Goal: Transaction & Acquisition: Purchase product/service

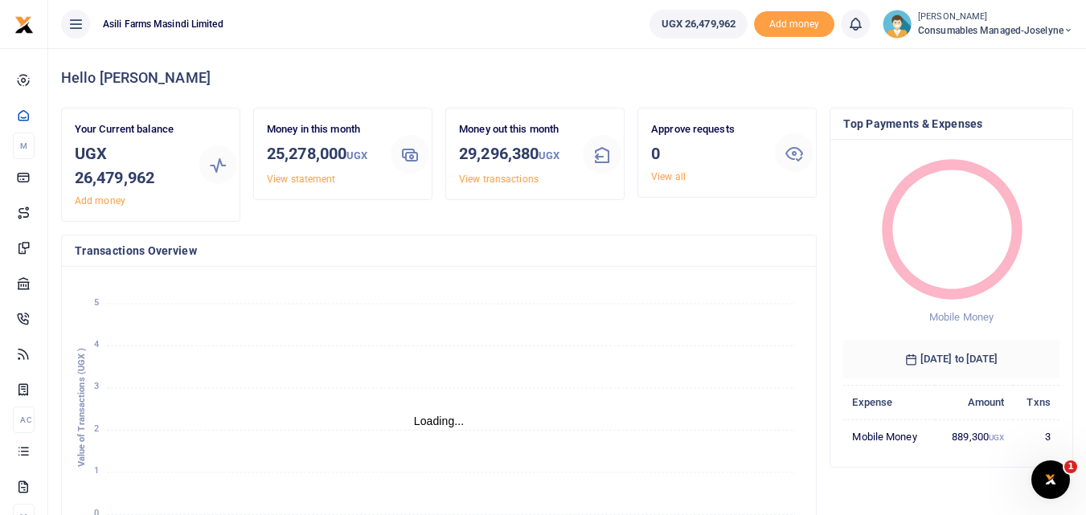
scroll to position [13, 13]
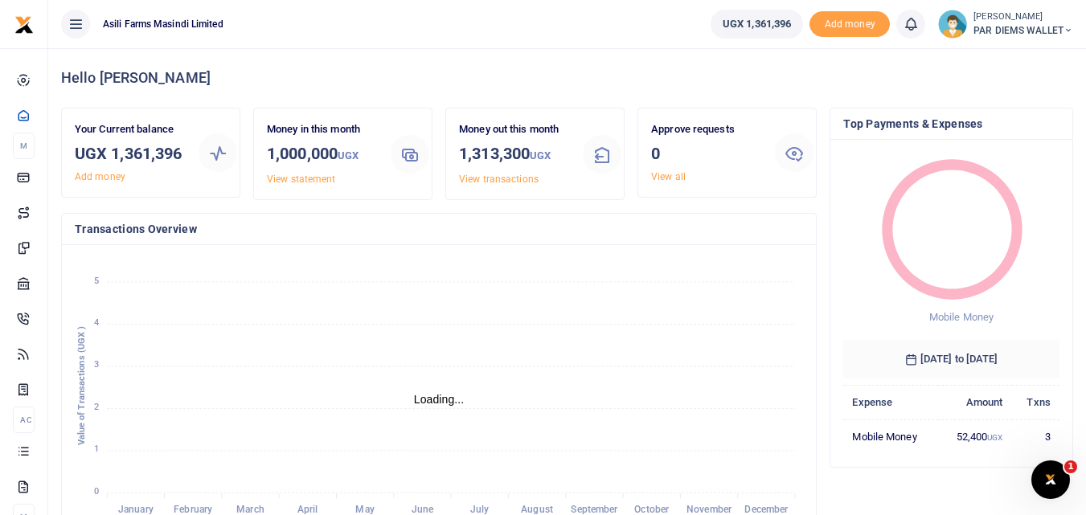
scroll to position [13, 13]
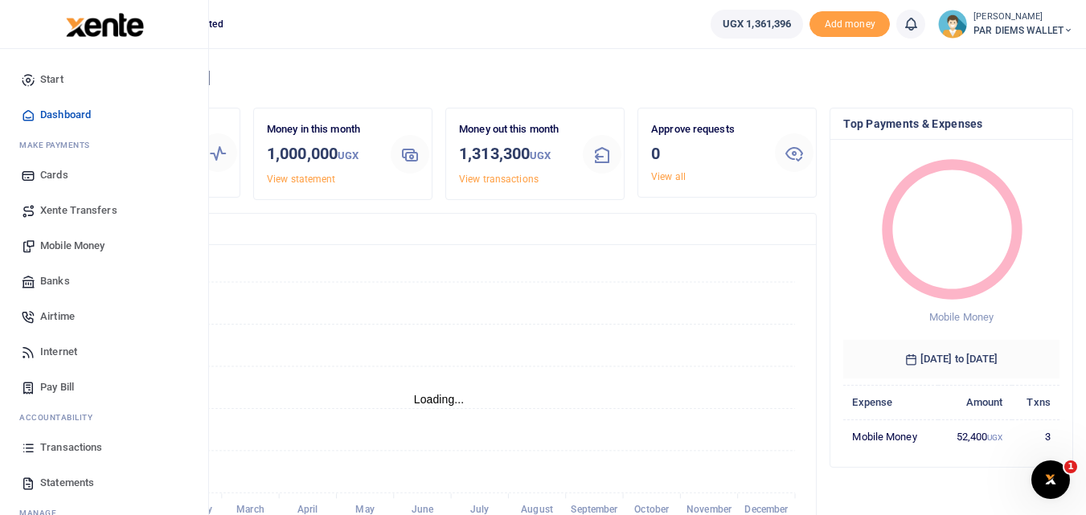
click at [63, 254] on link "Mobile Money" at bounding box center [104, 245] width 182 height 35
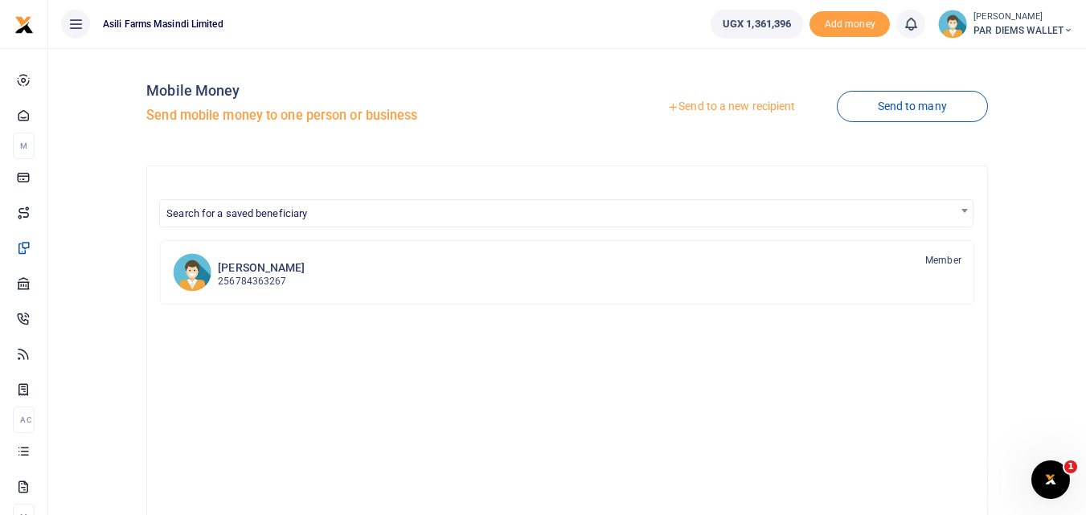
click at [712, 115] on link "Send to a new recipient" at bounding box center [731, 106] width 210 height 29
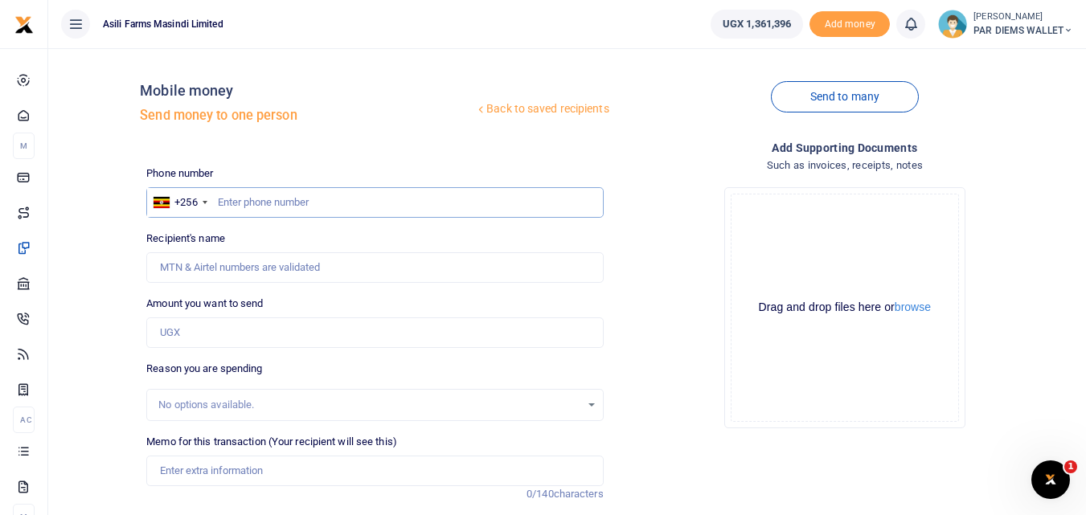
click at [266, 207] on input "text" at bounding box center [374, 202] width 456 height 31
type input "781369760"
type input "[PERSON_NAME]"
type input "781369760"
click at [223, 331] on input "Amount you want to send" at bounding box center [374, 332] width 456 height 31
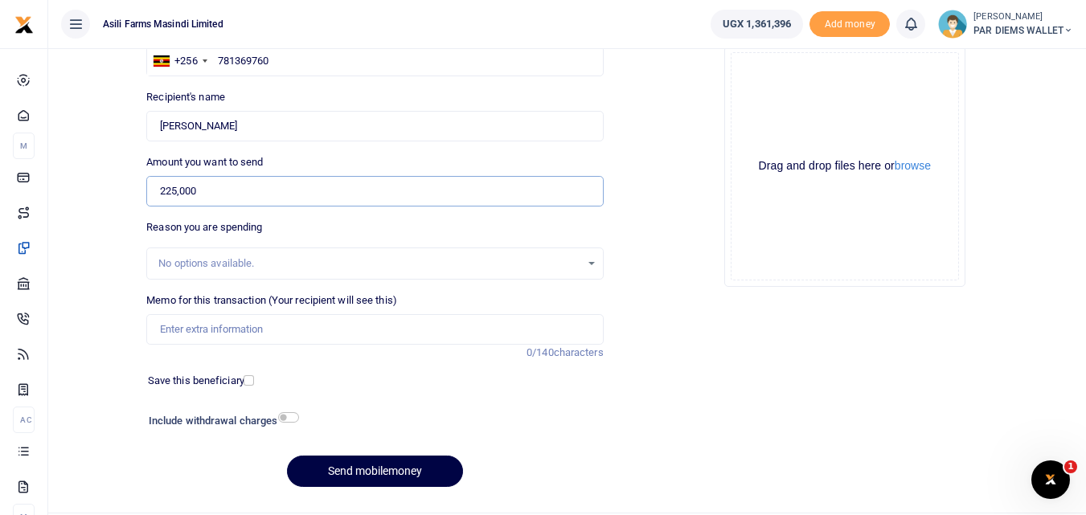
scroll to position [143, 0]
type input "225,000"
click at [174, 321] on input "Memo for this transaction (Your recipient will see this)" at bounding box center [374, 328] width 456 height 31
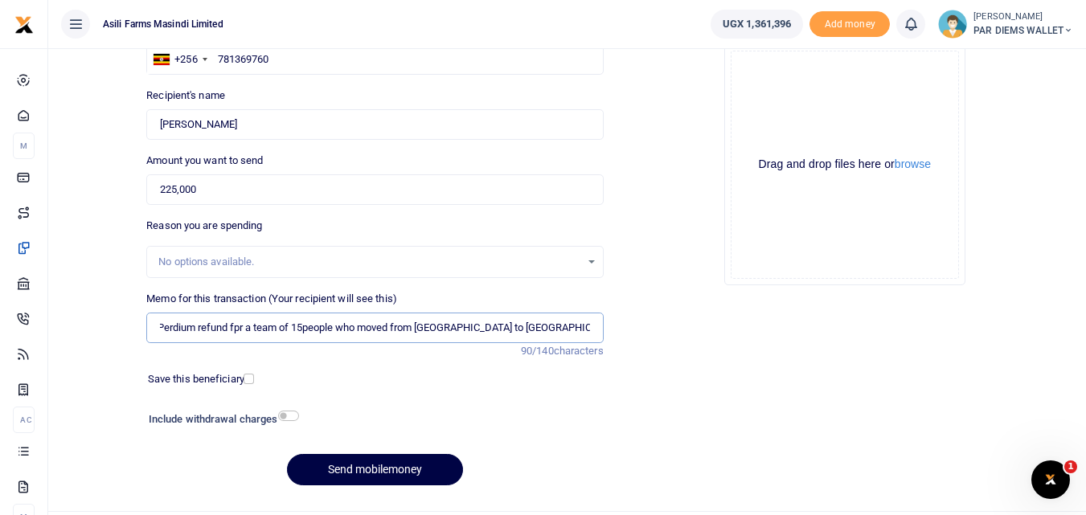
scroll to position [0, 5]
type input "Perdium refund fpr a team of 15people who moved from Amatheon to Bunyoro for a …"
click at [789, 97] on div "Drag and drop files here or browse Powered by Uppy" at bounding box center [844, 165] width 228 height 228
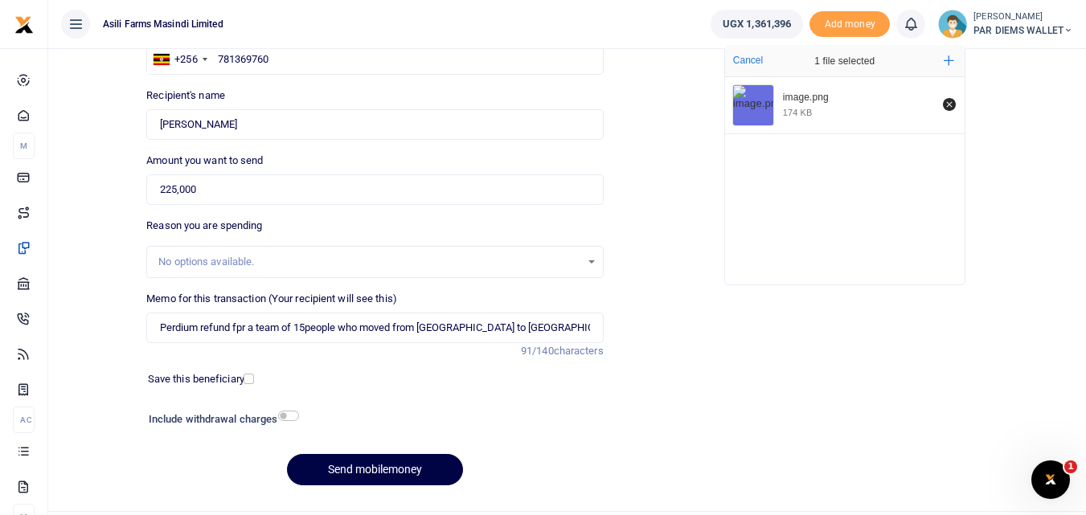
click at [298, 412] on div at bounding box center [434, 421] width 272 height 26
click at [287, 415] on input "checkbox" at bounding box center [288, 416] width 21 height 10
checkbox input "true"
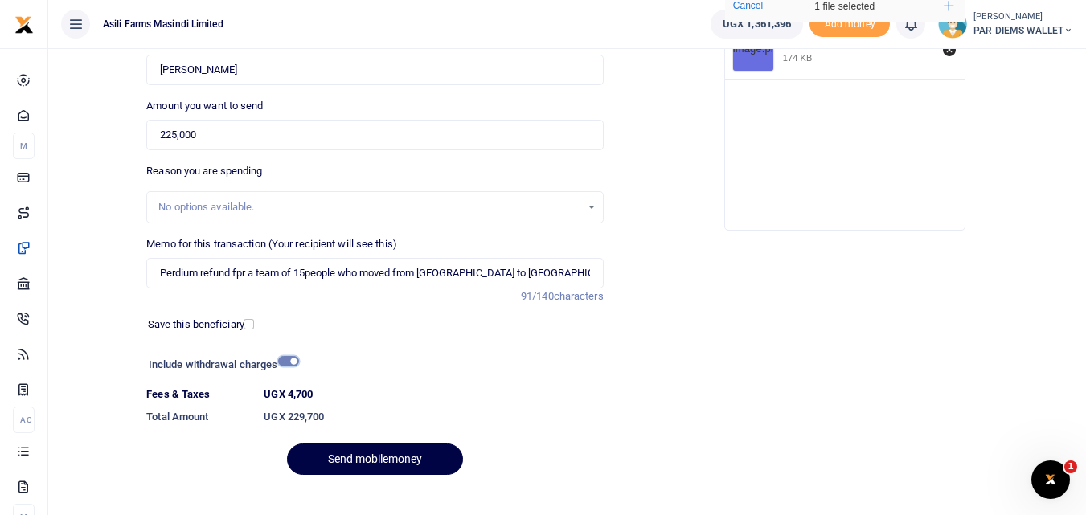
scroll to position [225, 0]
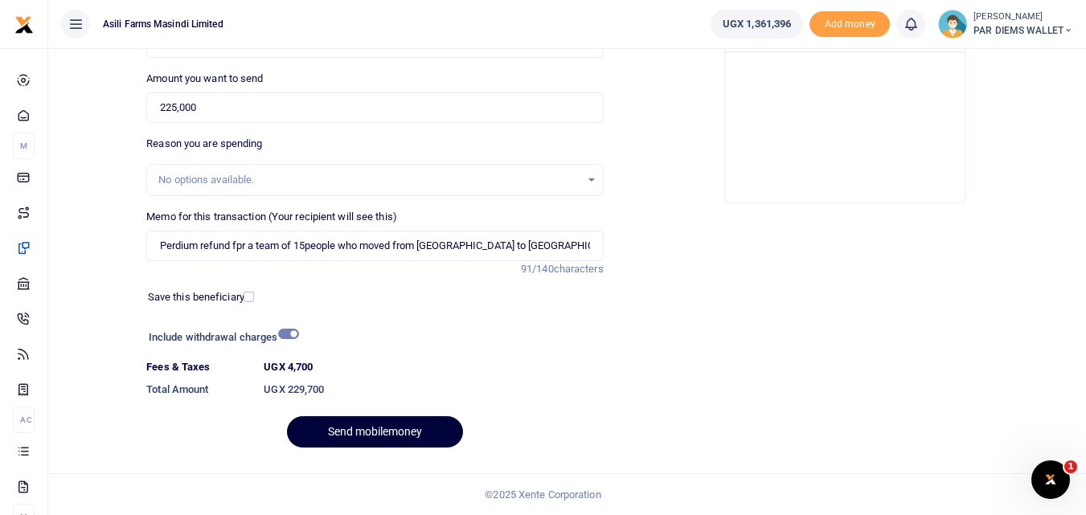
click at [393, 436] on button "Send mobilemoney" at bounding box center [375, 431] width 176 height 31
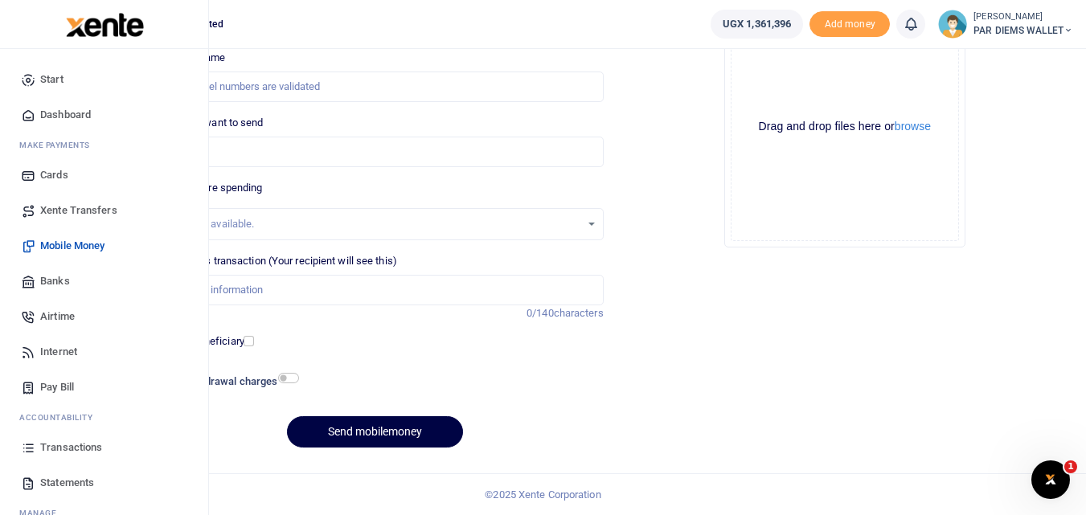
click at [37, 452] on link "Transactions" at bounding box center [104, 447] width 182 height 35
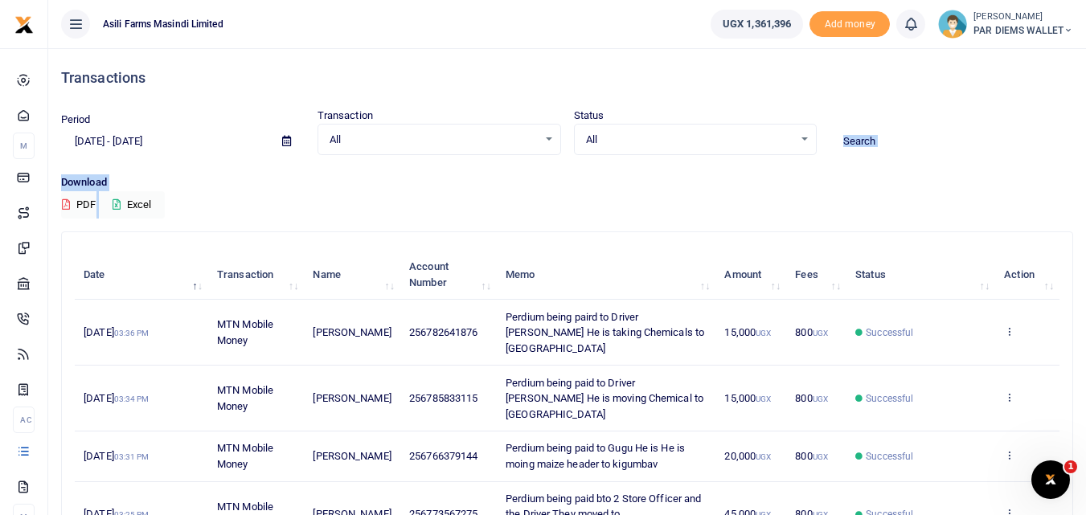
drag, startPoint x: 1085, startPoint y: 205, endPoint x: 1040, endPoint y: 161, distance: 63.1
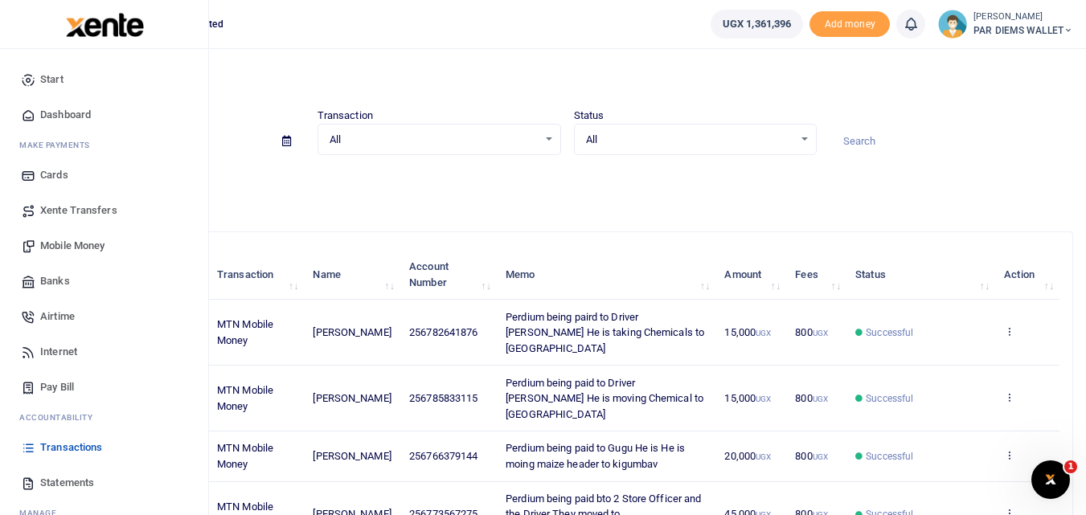
click at [98, 243] on span "Mobile Money" at bounding box center [72, 246] width 64 height 16
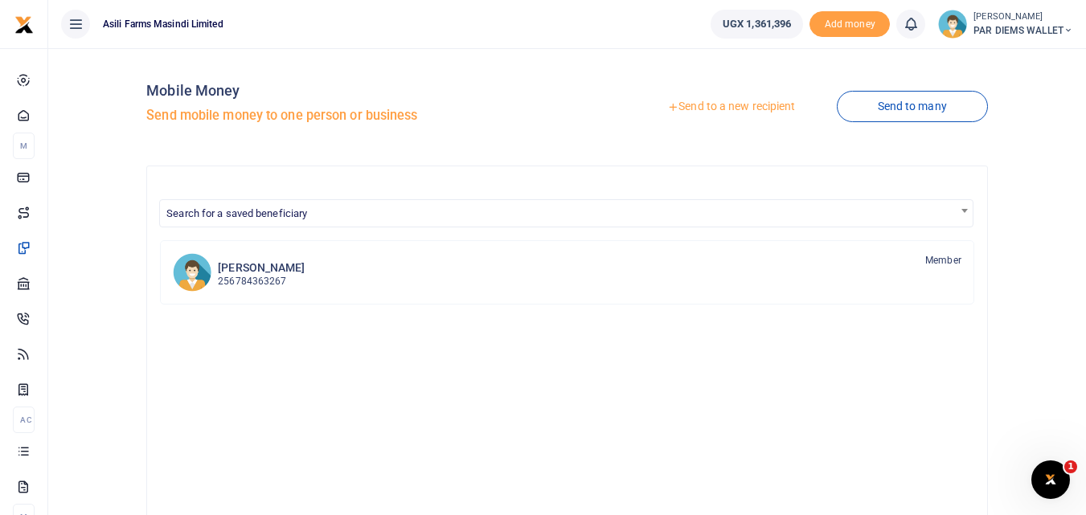
click at [712, 104] on link "Send to a new recipient" at bounding box center [731, 106] width 210 height 29
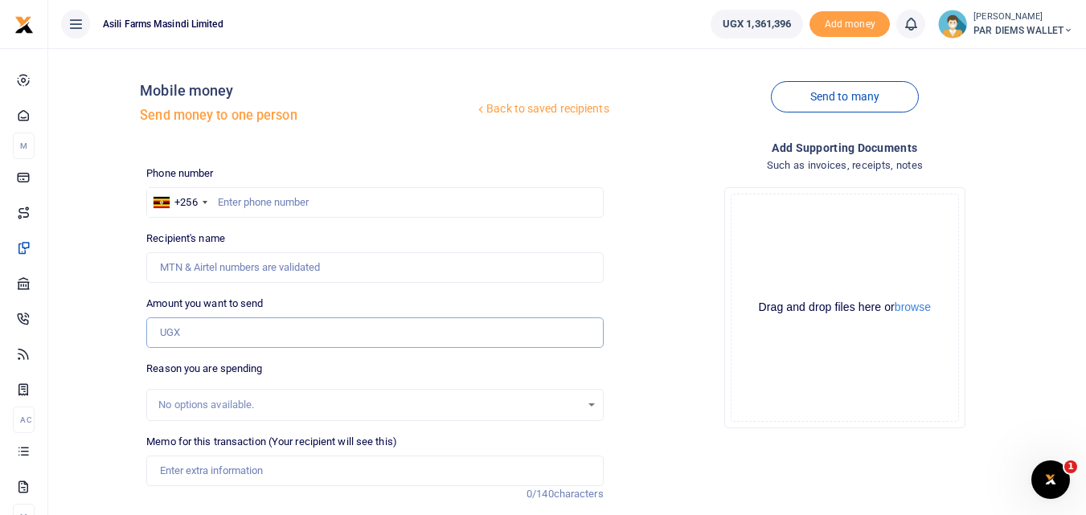
click at [181, 335] on input "Amount you want to send" at bounding box center [374, 332] width 456 height 31
paste input "0781 228 560"
type input "0781 228 560"
click at [246, 210] on input "text" at bounding box center [374, 202] width 456 height 31
type input "781228560"
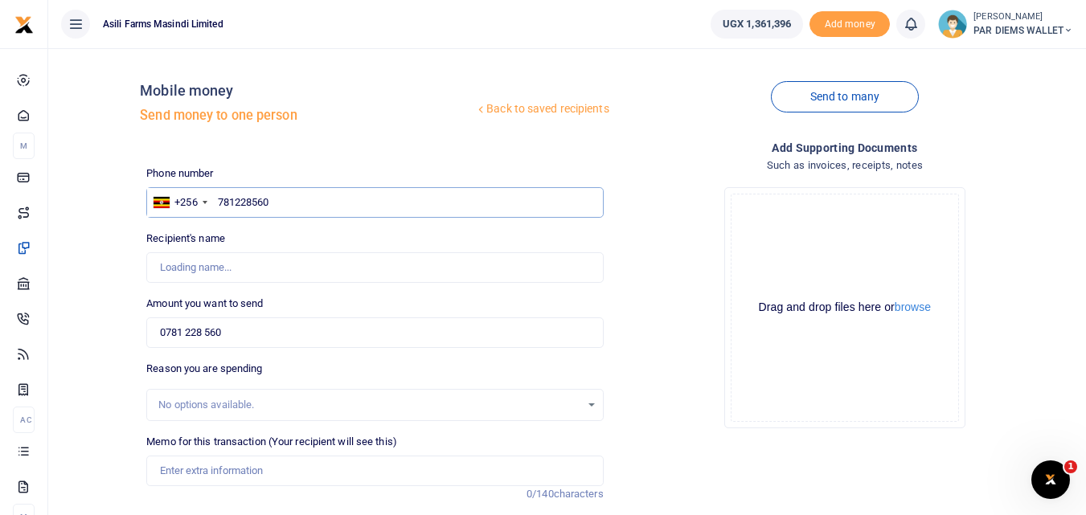
type input "Gard Ogwang"
type input "781228560"
click at [256, 336] on input "0781 228 560" at bounding box center [374, 332] width 456 height 31
type input "0"
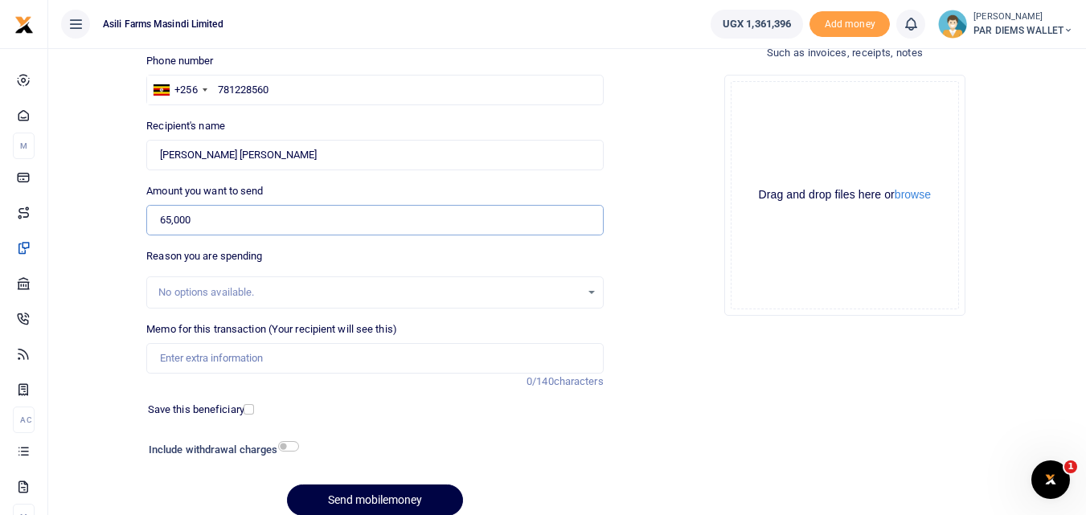
scroll to position [115, 0]
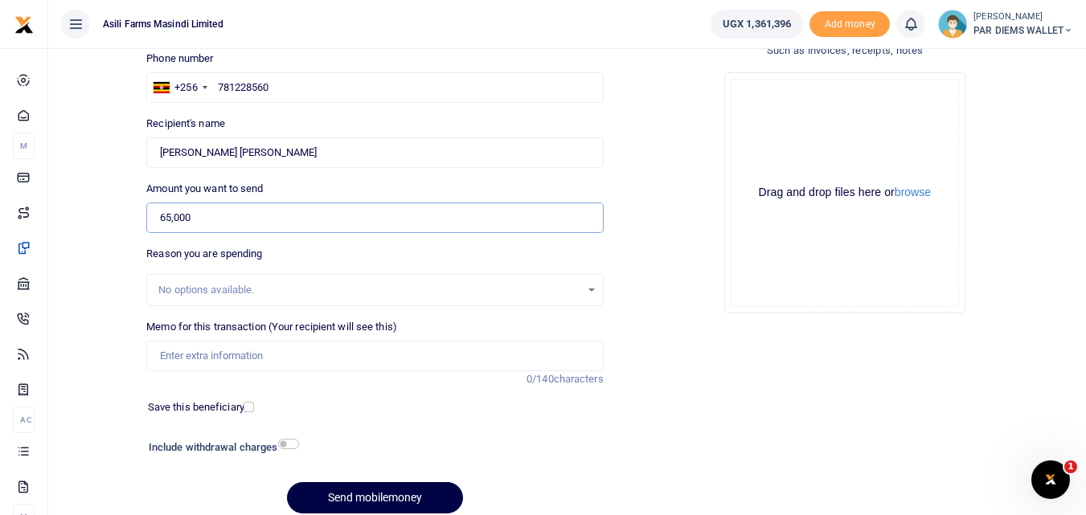
type input "65,000"
click at [281, 356] on input "Memo for this transaction (Your recipient will see this)" at bounding box center [374, 356] width 456 height 31
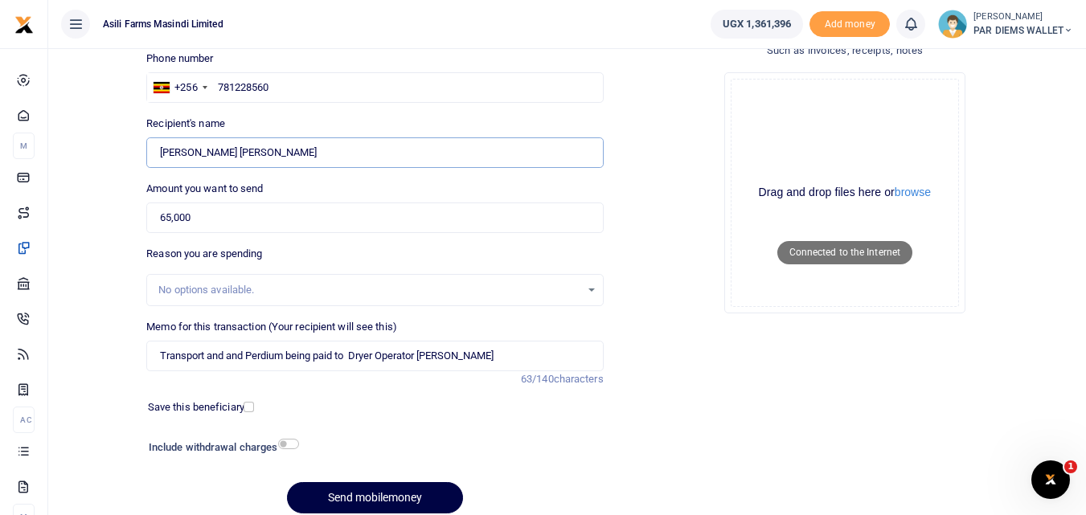
click at [600, 162] on input "Found" at bounding box center [374, 152] width 456 height 31
click at [822, 130] on div "Drag and drop files here or browse Powered by Uppy" at bounding box center [844, 193] width 228 height 228
click at [498, 351] on input "Transport and and Perdium being paid to Dryer Operator Ogwang" at bounding box center [374, 356] width 456 height 31
type input "Transport and and Perdium being paid to Dryer Operator Ogwang he is moving from…"
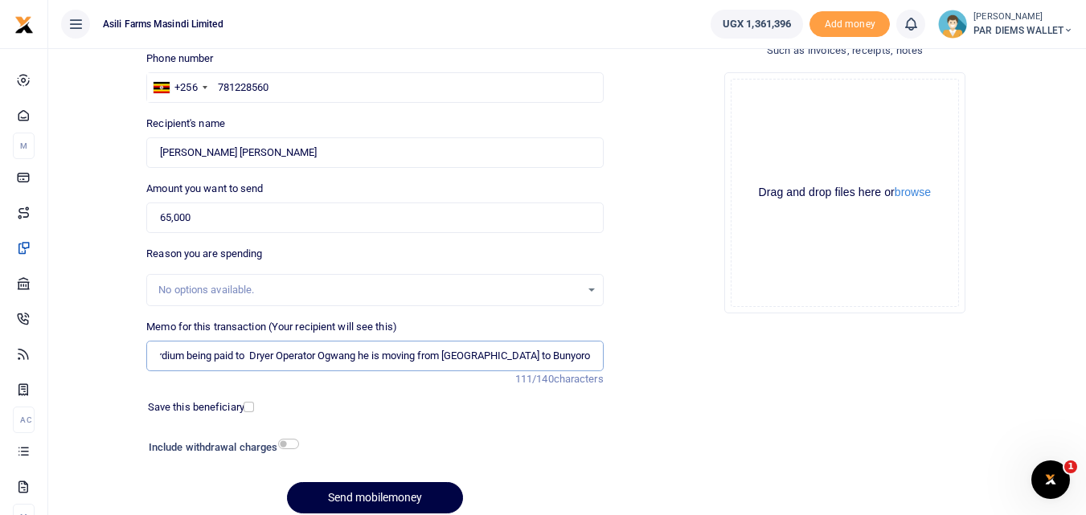
scroll to position [0, 0]
click at [805, 121] on div "Drag and drop files here or browse Powered by Uppy" at bounding box center [844, 193] width 228 height 228
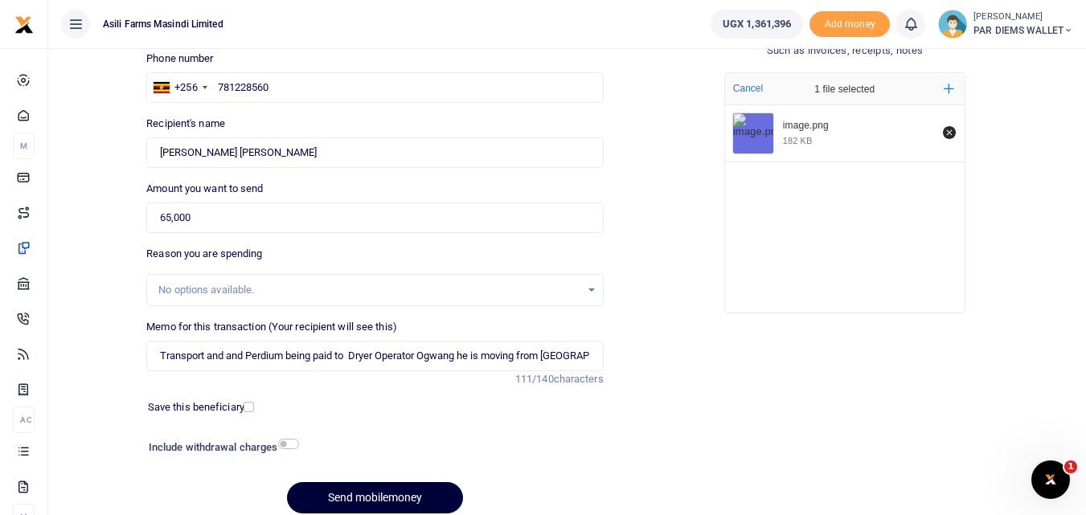
click at [342, 495] on button "Send mobilemoney" at bounding box center [375, 497] width 176 height 31
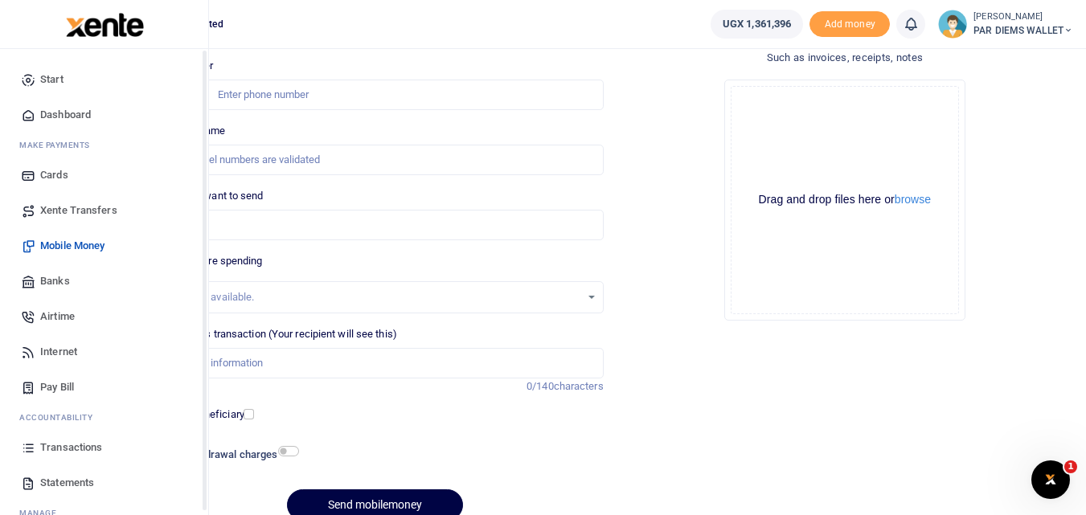
click at [25, 452] on icon at bounding box center [28, 447] width 14 height 14
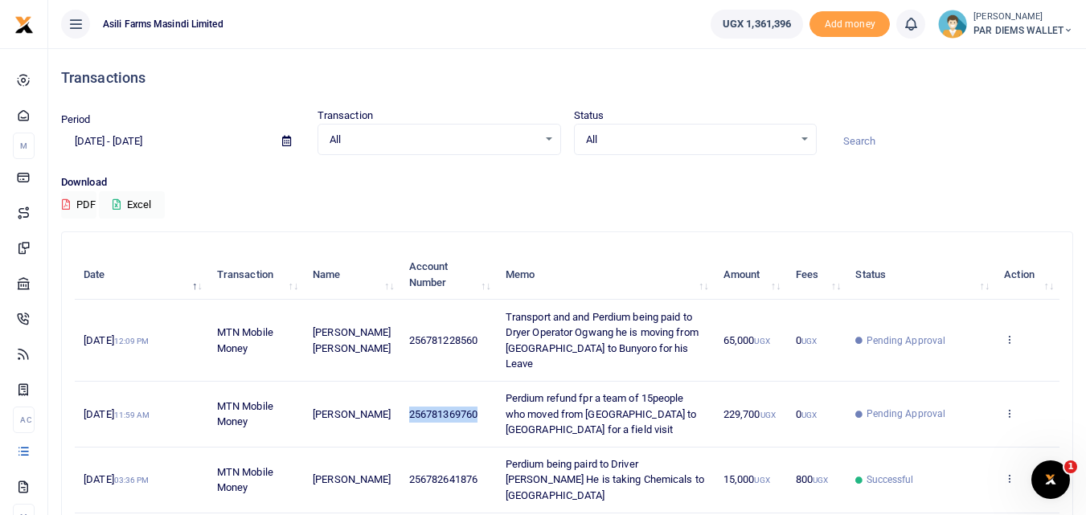
drag, startPoint x: 476, startPoint y: 396, endPoint x: 392, endPoint y: 394, distance: 83.6
click at [400, 394] on td "256781369760" at bounding box center [448, 415] width 96 height 66
copy span "256781369760"
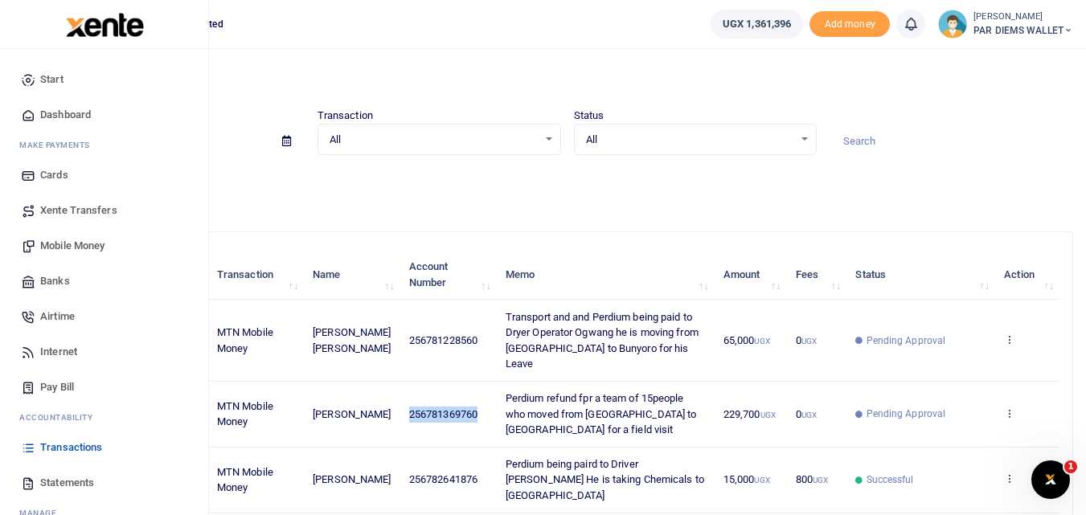
click at [68, 247] on span "Mobile Money" at bounding box center [72, 246] width 64 height 16
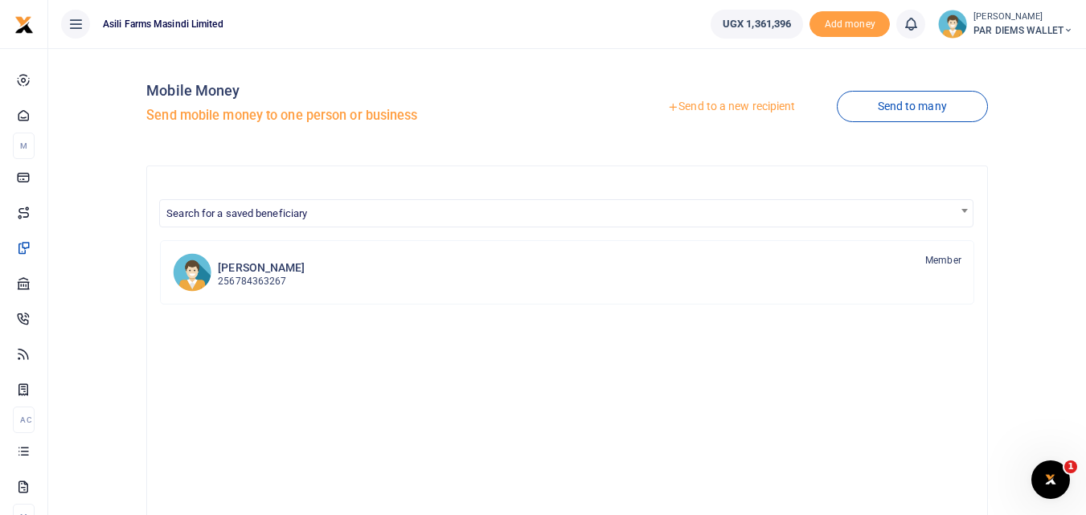
click at [719, 107] on link "Send to a new recipient" at bounding box center [731, 106] width 210 height 29
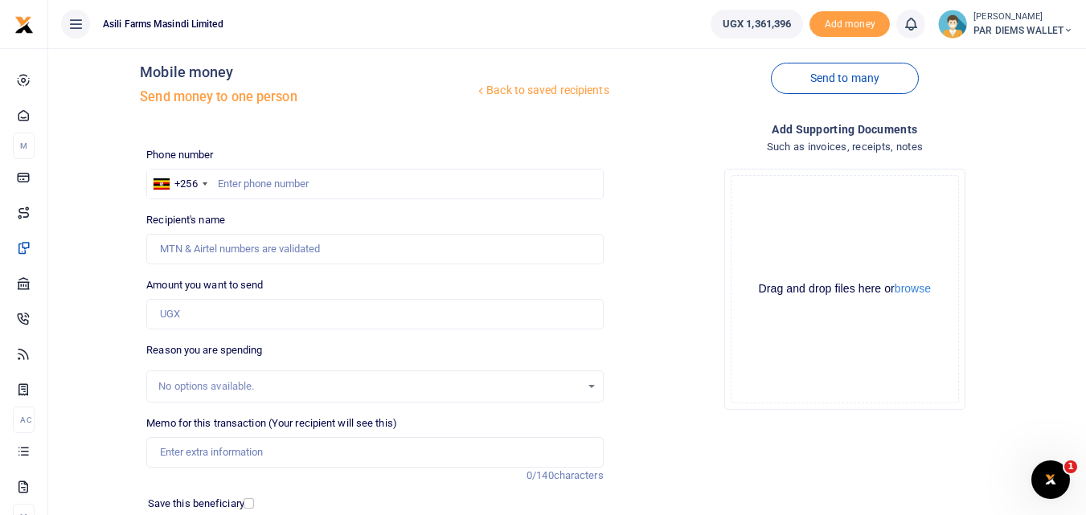
scroll to position [22, 0]
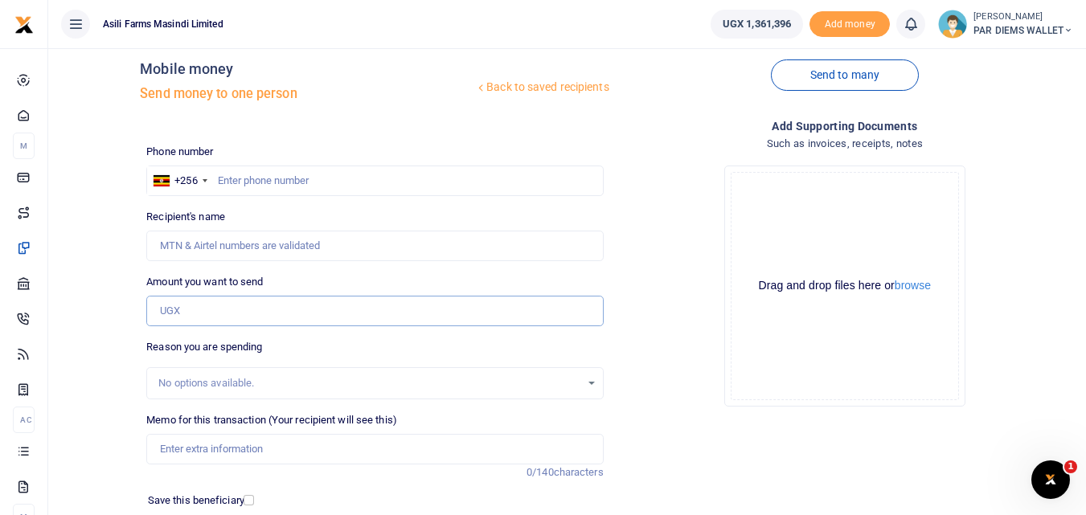
click at [177, 309] on input "Amount you want to send" at bounding box center [374, 311] width 456 height 31
paste input "256781369760"
type input "256781369760"
click at [234, 184] on input "text" at bounding box center [374, 181] width 456 height 31
type input "781369760"
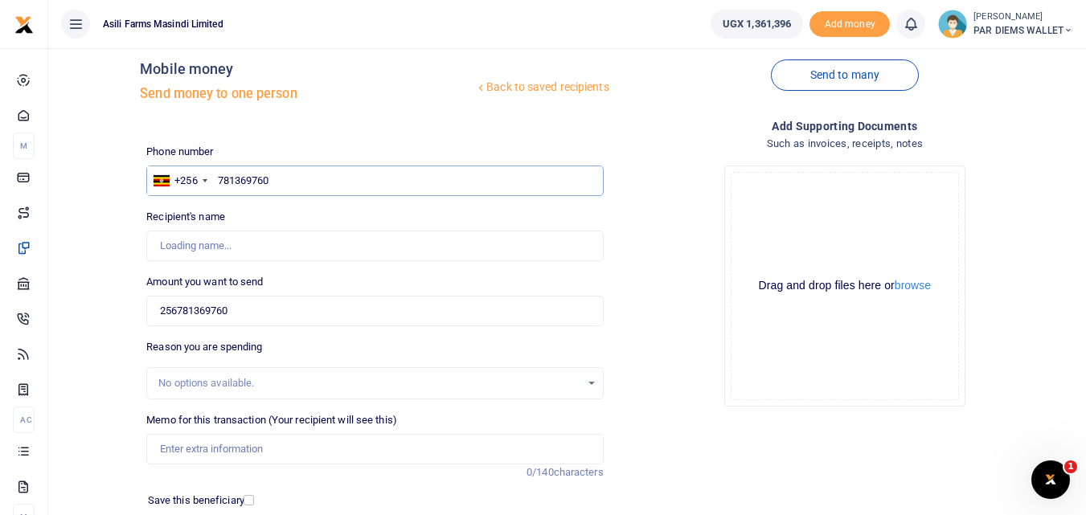
type input "[PERSON_NAME]"
type input "781369760"
click at [255, 317] on input "256781369760" at bounding box center [374, 311] width 456 height 31
type input "2"
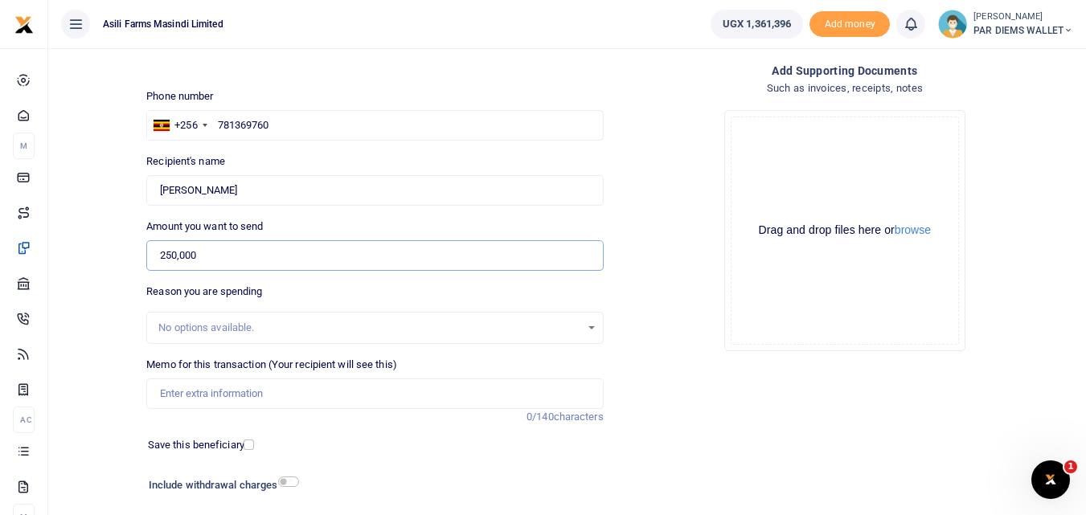
scroll to position [96, 0]
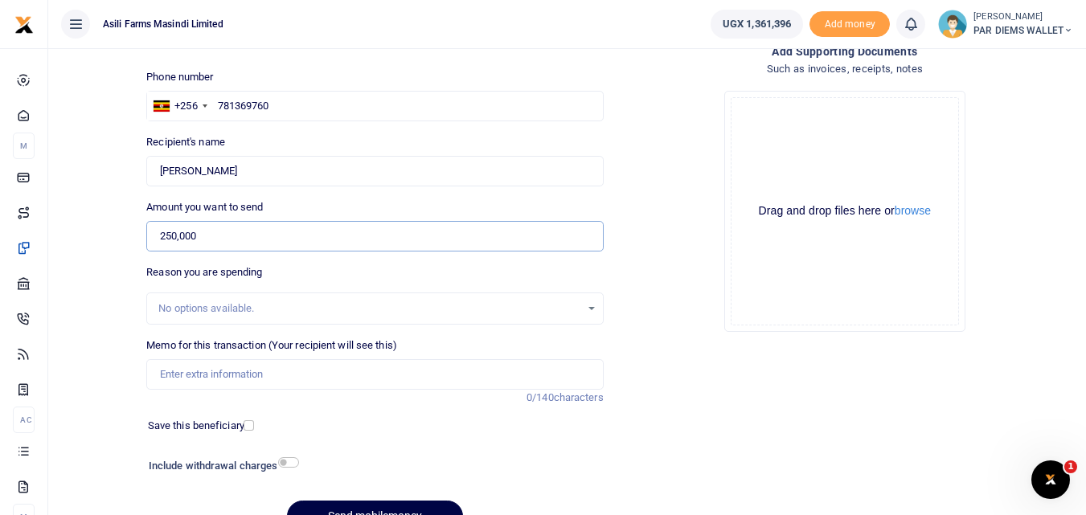
type input "250,000"
click at [211, 369] on input "Memo for this transaction (Your recipient will see this)" at bounding box center [374, 374] width 456 height 31
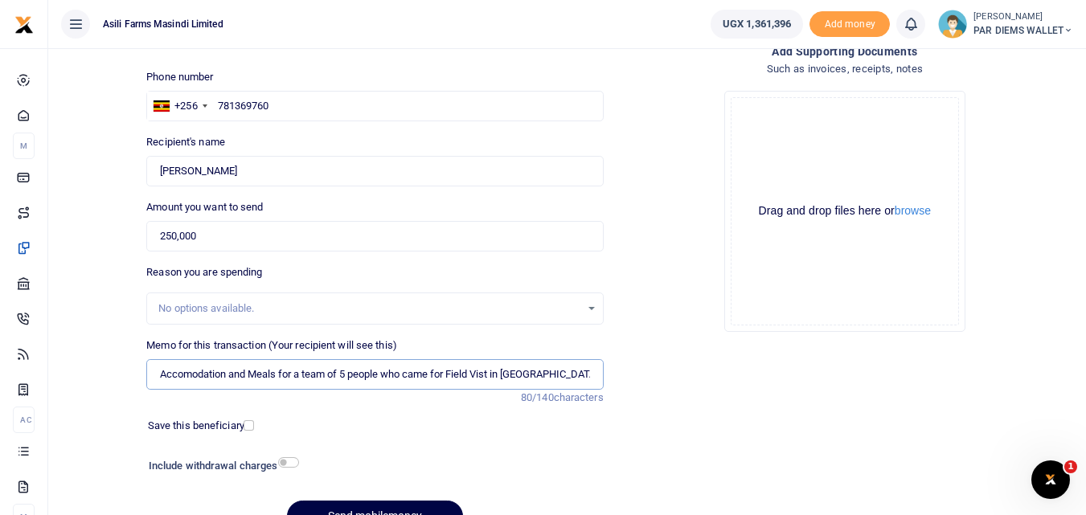
type input "Accomodation and Meals for a team of 5 people who came for Field Vist in [GEOGR…"
click at [767, 125] on div "Drag and drop files here or browse Powered by Uppy" at bounding box center [844, 211] width 228 height 228
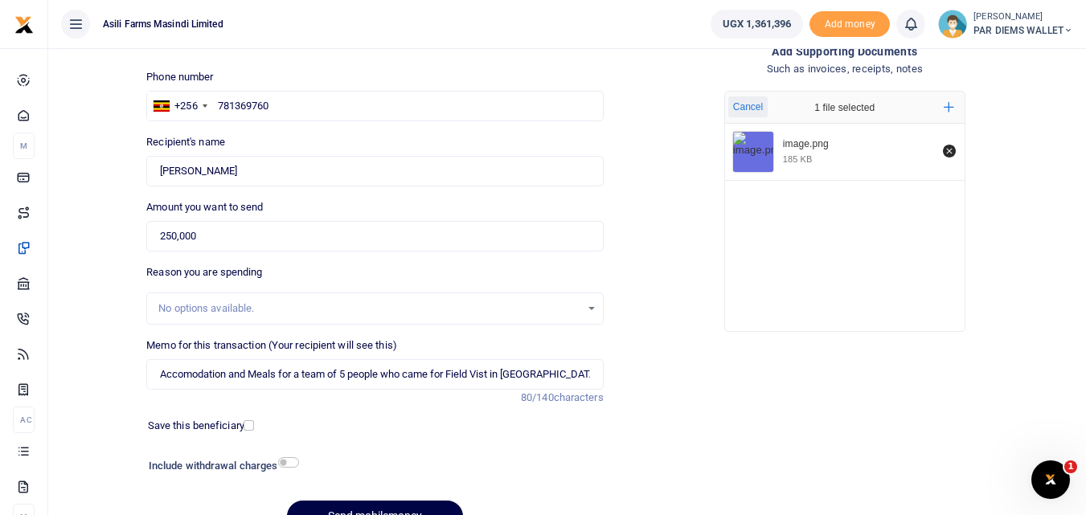
scroll to position [181, 0]
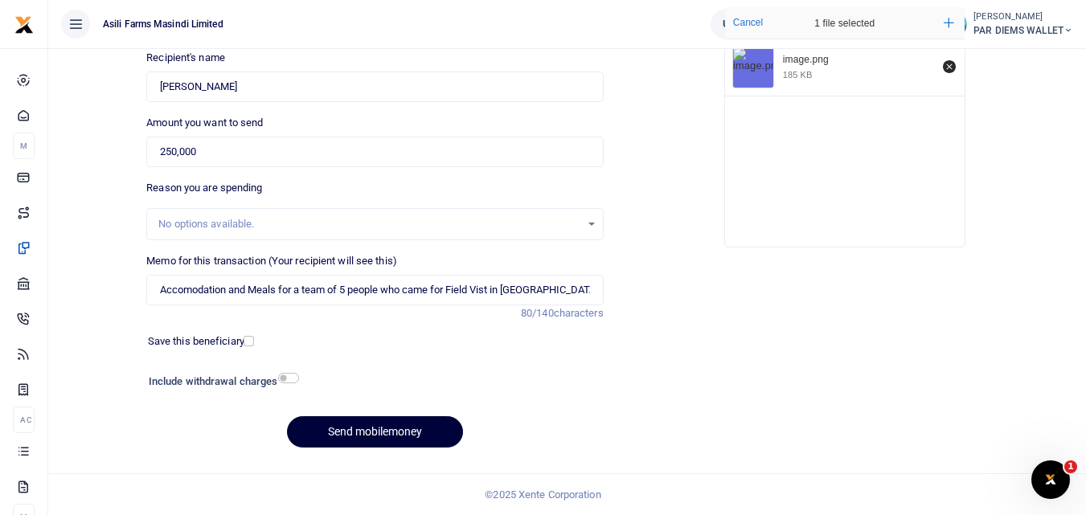
click at [337, 427] on button "Send mobilemoney" at bounding box center [375, 431] width 176 height 31
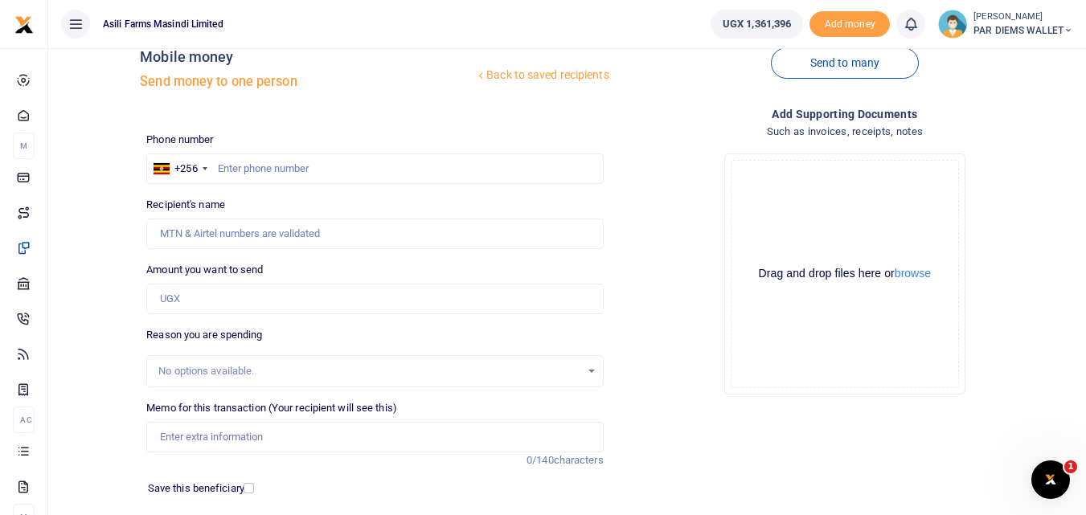
scroll to position [35, 0]
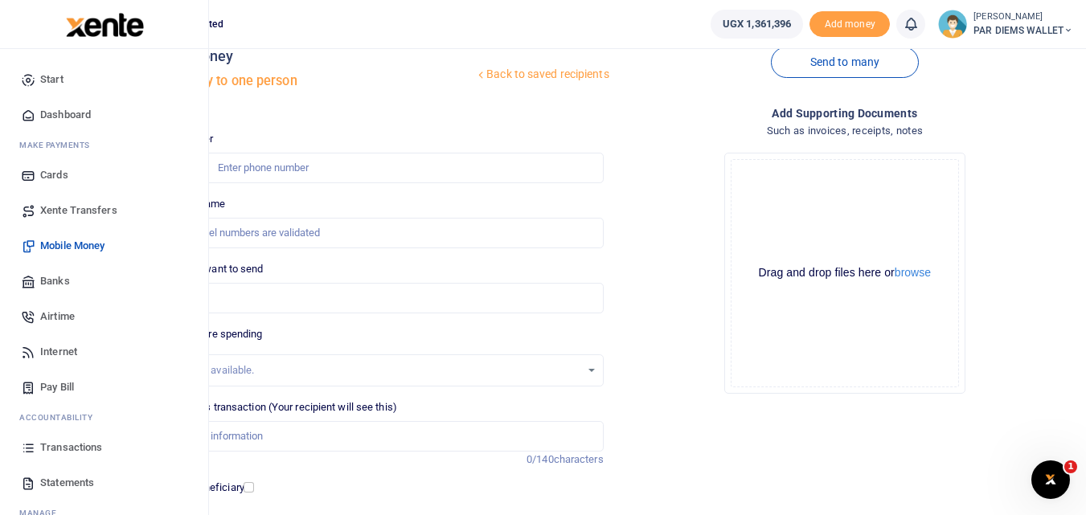
click at [27, 448] on icon at bounding box center [28, 447] width 14 height 14
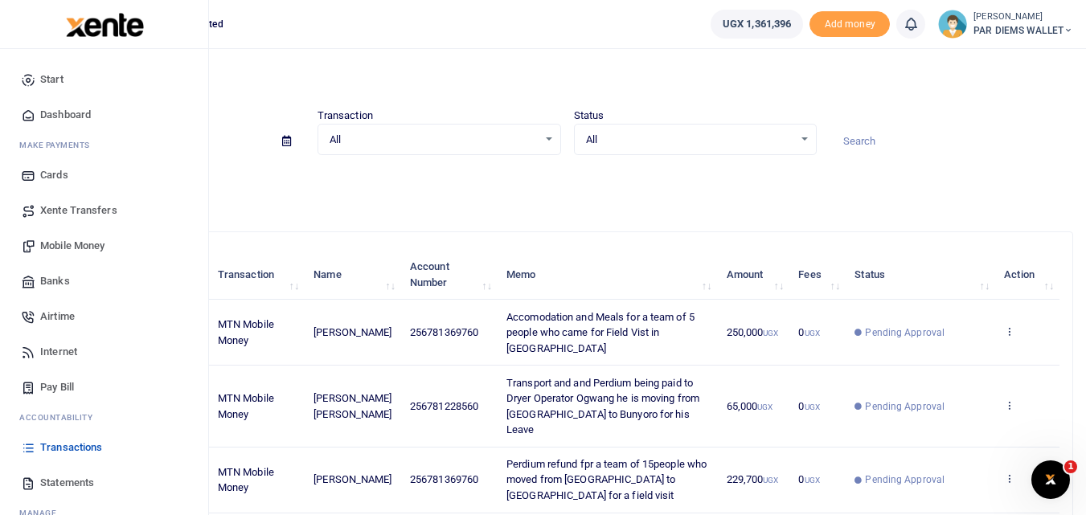
click at [67, 243] on span "Mobile Money" at bounding box center [72, 246] width 64 height 16
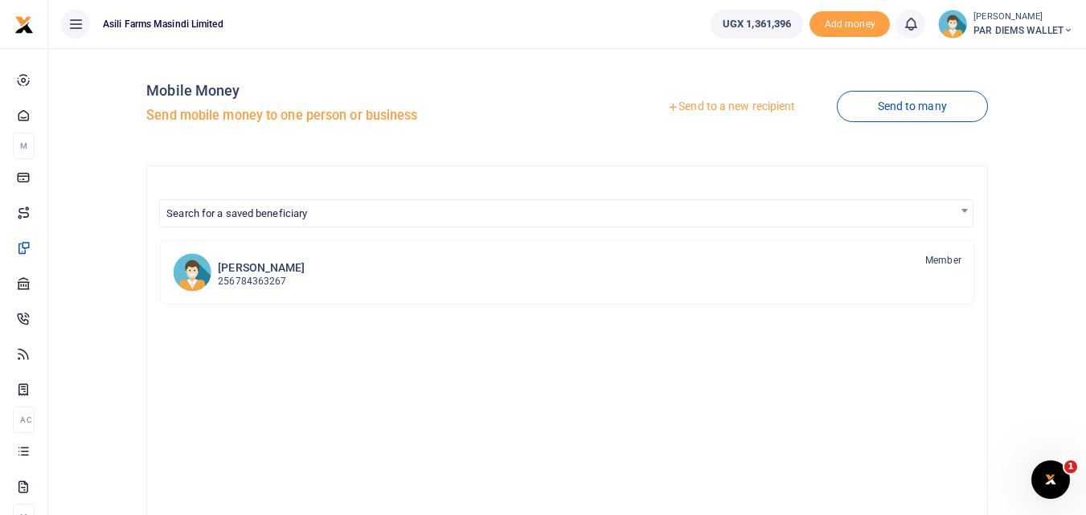
click at [725, 108] on link "Send to a new recipient" at bounding box center [731, 106] width 210 height 29
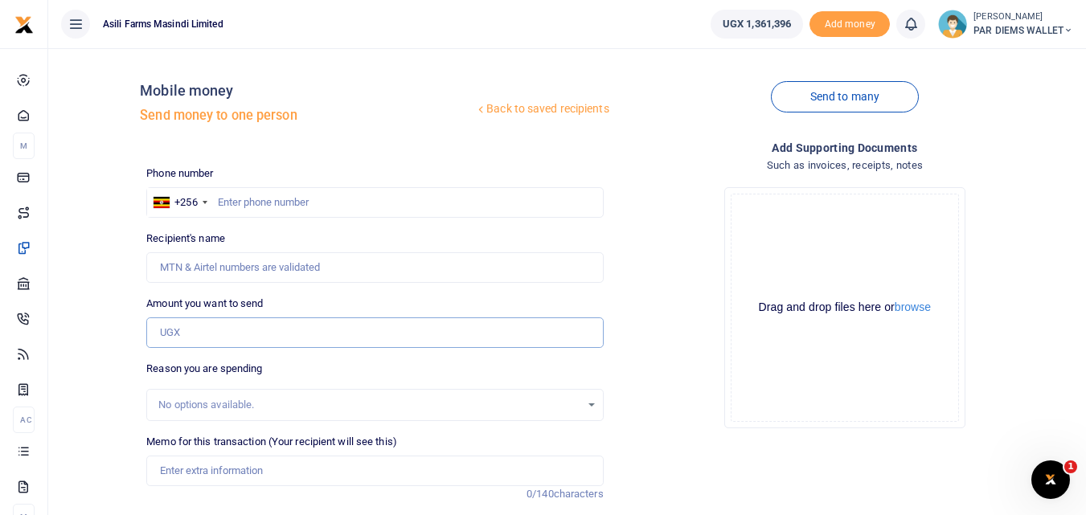
click at [190, 329] on input "Amount you want to send" at bounding box center [374, 332] width 456 height 31
paste input "0785119875"
type input "0785119875"
click at [238, 198] on input "text" at bounding box center [374, 202] width 456 height 31
type input "785119875"
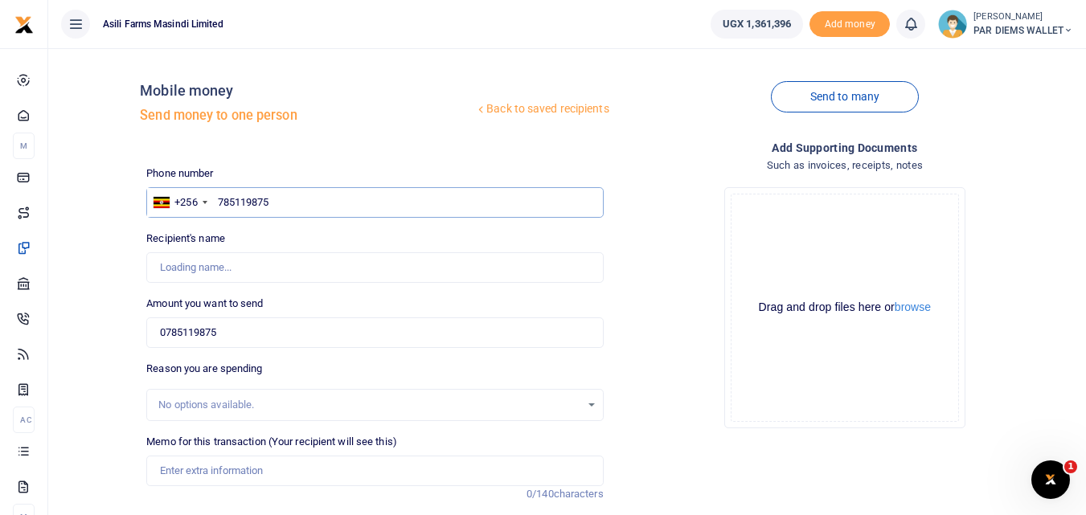
type input "Micheal Ssenfuka"
type input "785119875"
click at [255, 321] on input "0785119875" at bounding box center [374, 332] width 456 height 31
type input "0"
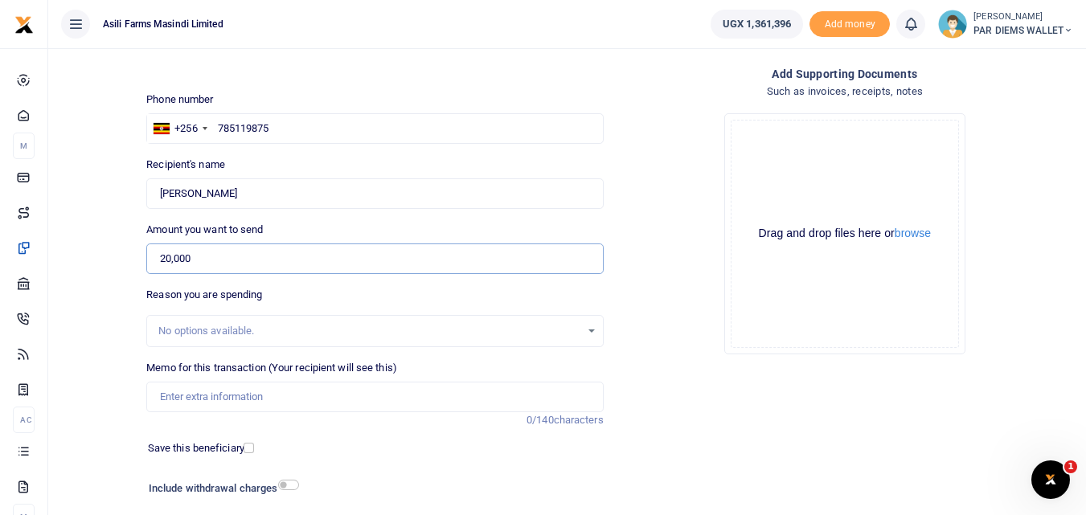
scroll to position [128, 0]
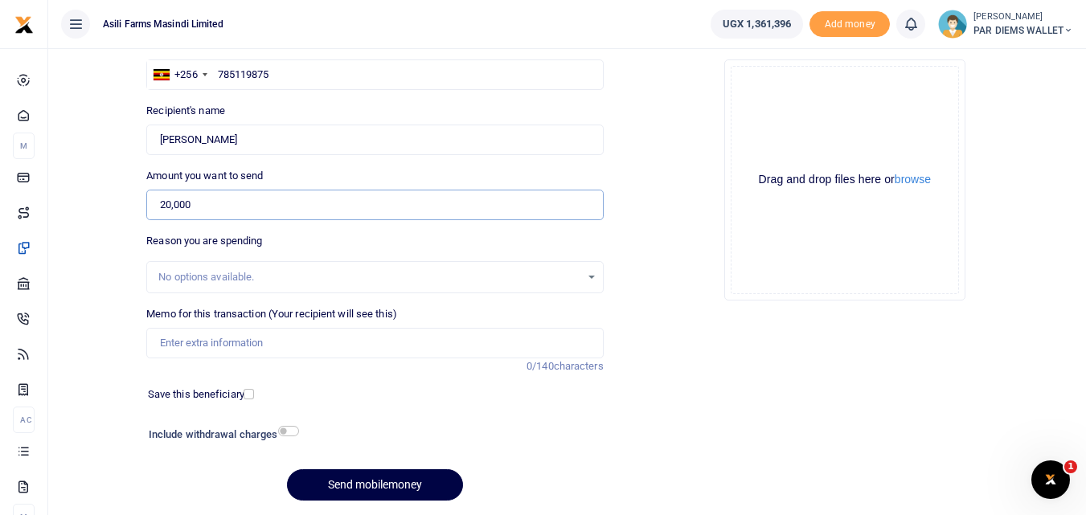
type input "20,000"
click at [192, 335] on input "Memo for this transaction (Your recipient will see this)" at bounding box center [374, 343] width 456 height 31
type input "L"
click at [218, 195] on input "20,000" at bounding box center [374, 205] width 456 height 31
type input "2"
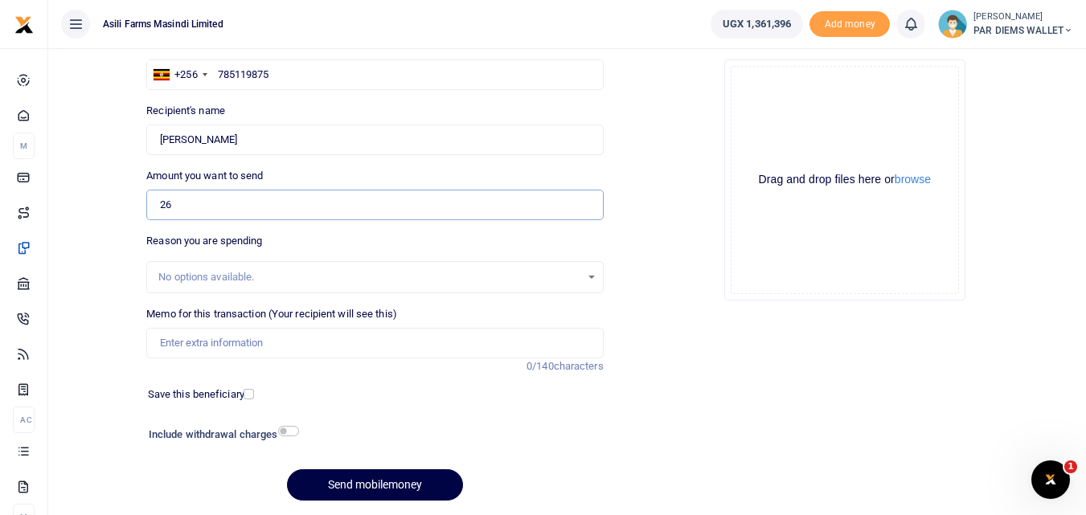
type input "2"
type input "25,000"
click at [185, 333] on input "Memo for this transaction (Your recipient will see this)" at bounding box center [374, 343] width 456 height 31
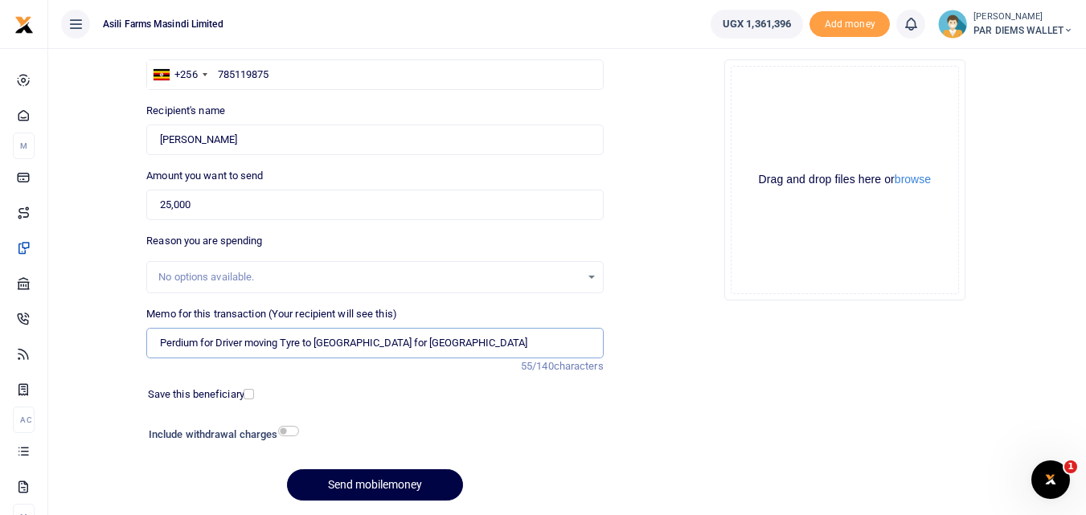
type input "Perdium for Driver moving Tyre to Kampala for Patching"
click at [795, 103] on div "Drag and drop files here or browse Powered by Uppy" at bounding box center [844, 180] width 228 height 228
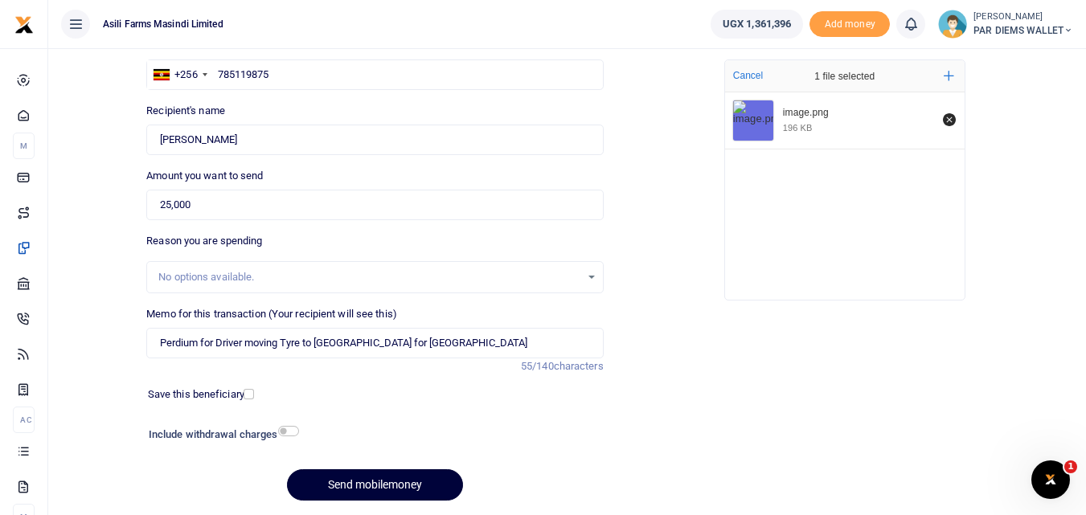
click at [372, 490] on button "Send mobilemoney" at bounding box center [375, 484] width 176 height 31
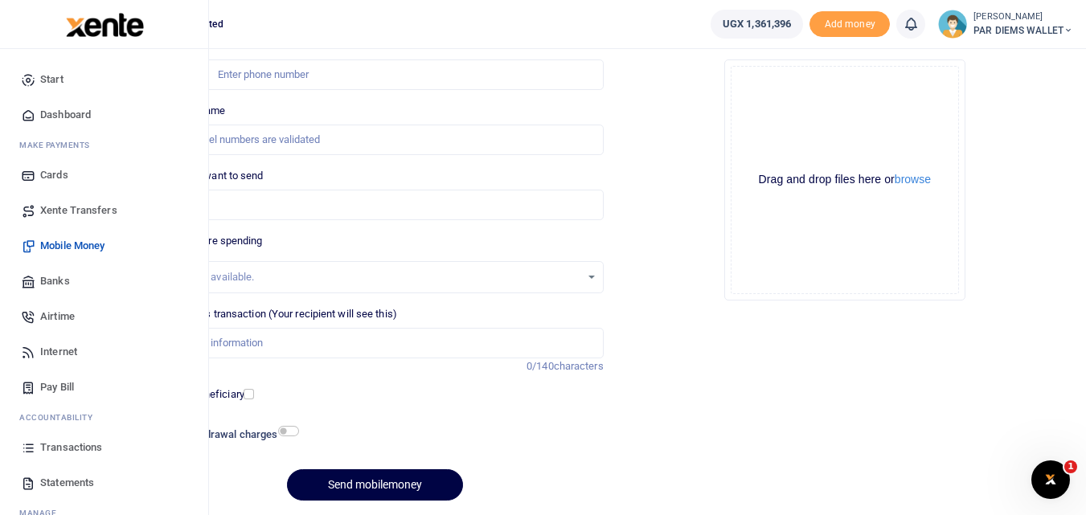
click at [33, 446] on icon at bounding box center [28, 447] width 14 height 14
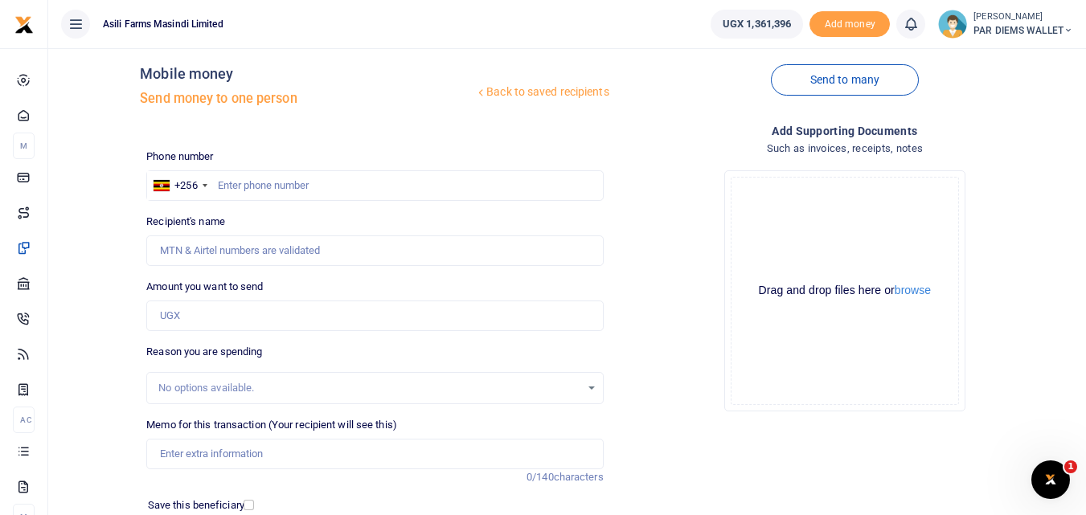
scroll to position [181, 0]
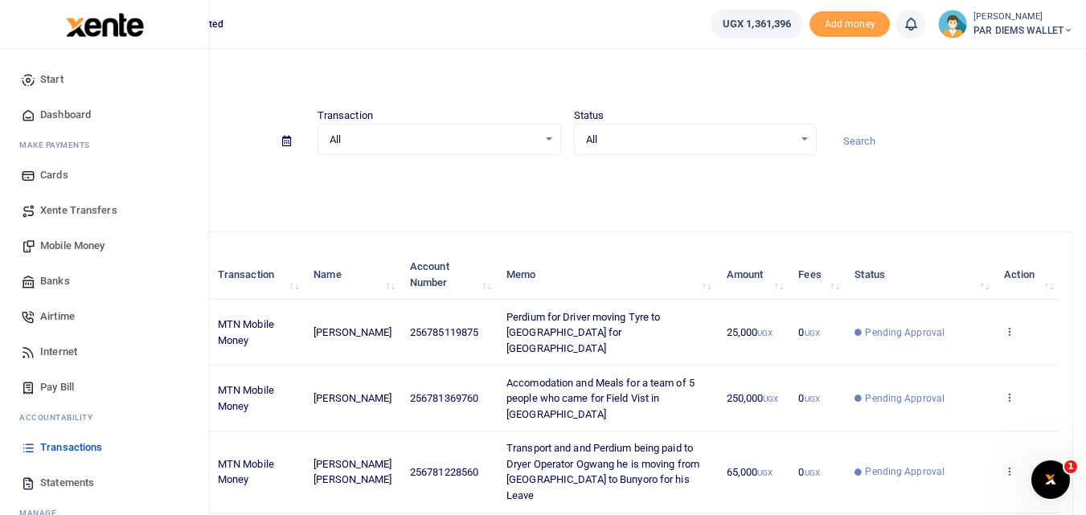
click at [79, 244] on span "Mobile Money" at bounding box center [72, 246] width 64 height 16
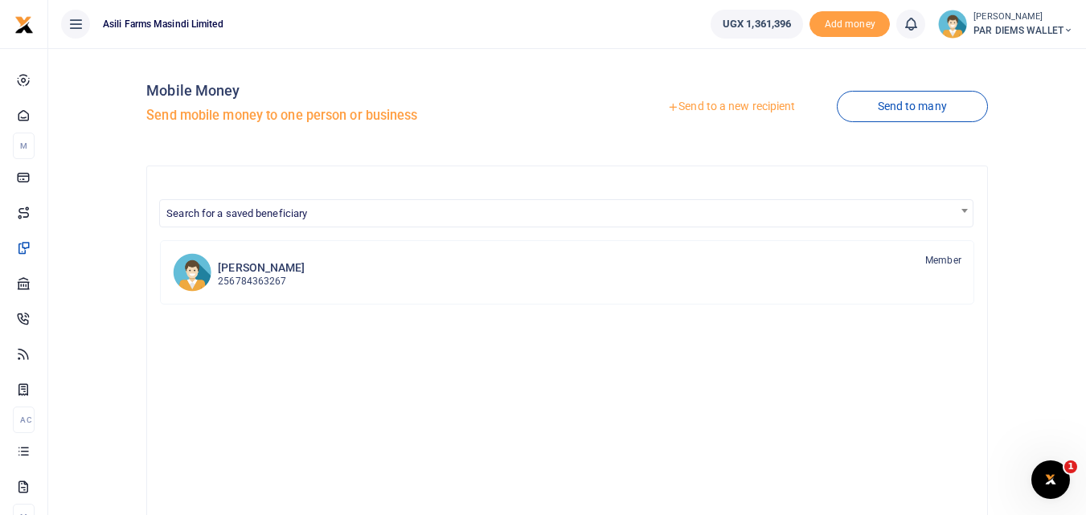
click at [745, 107] on link "Send to a new recipient" at bounding box center [731, 106] width 210 height 29
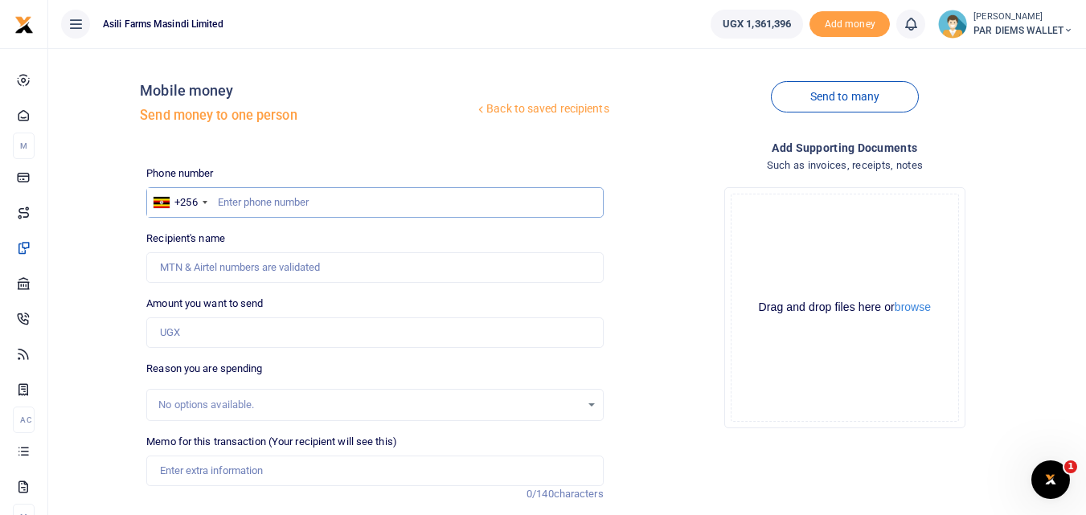
click at [256, 200] on input "text" at bounding box center [374, 202] width 456 height 31
type input "782204141"
type input "Vincent Sserebe"
type input "782204141"
click at [215, 339] on input "Amount you want to send" at bounding box center [374, 332] width 456 height 31
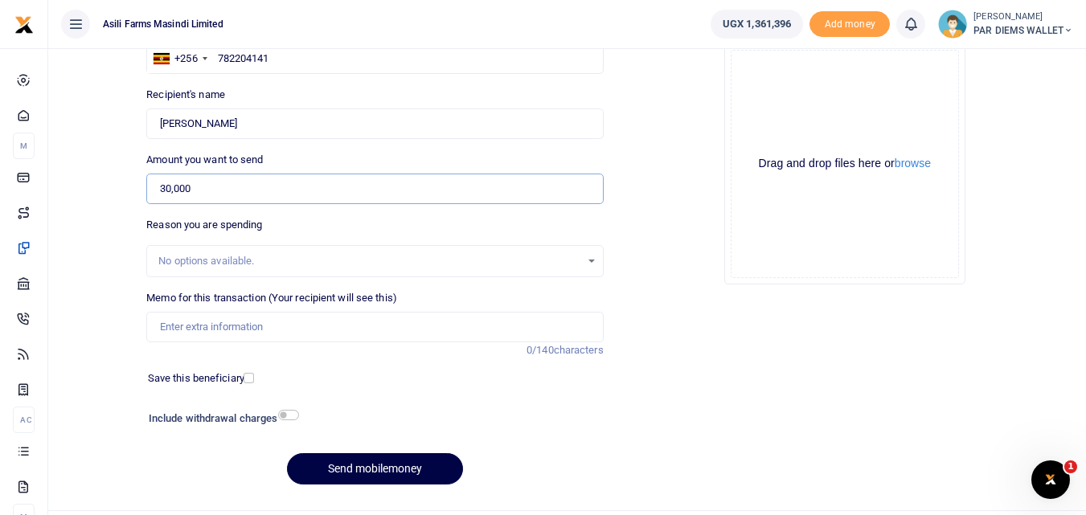
scroll to position [152, 0]
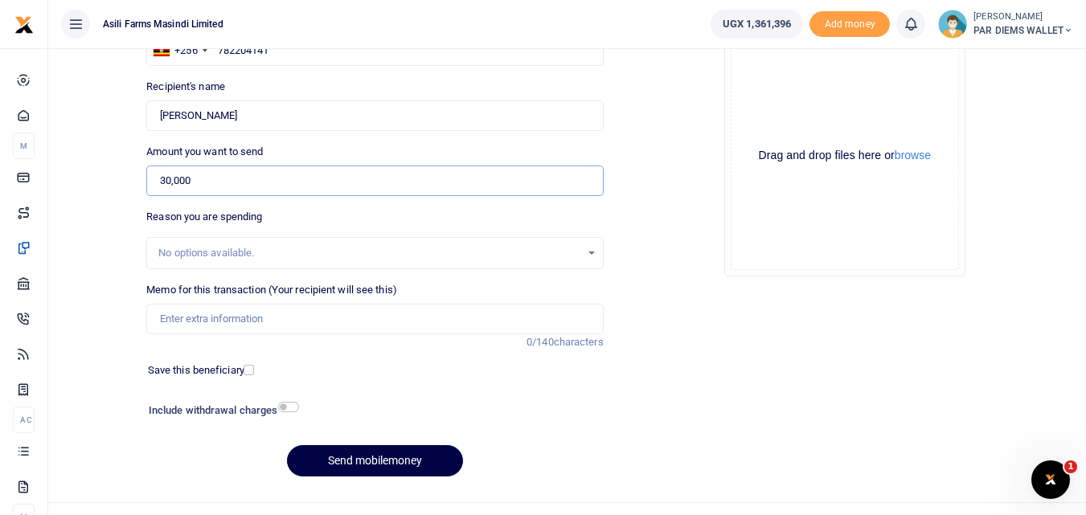
type input "30,000"
click at [186, 320] on input "Memo for this transaction (Your recipient will see this)" at bounding box center [374, 319] width 456 height 31
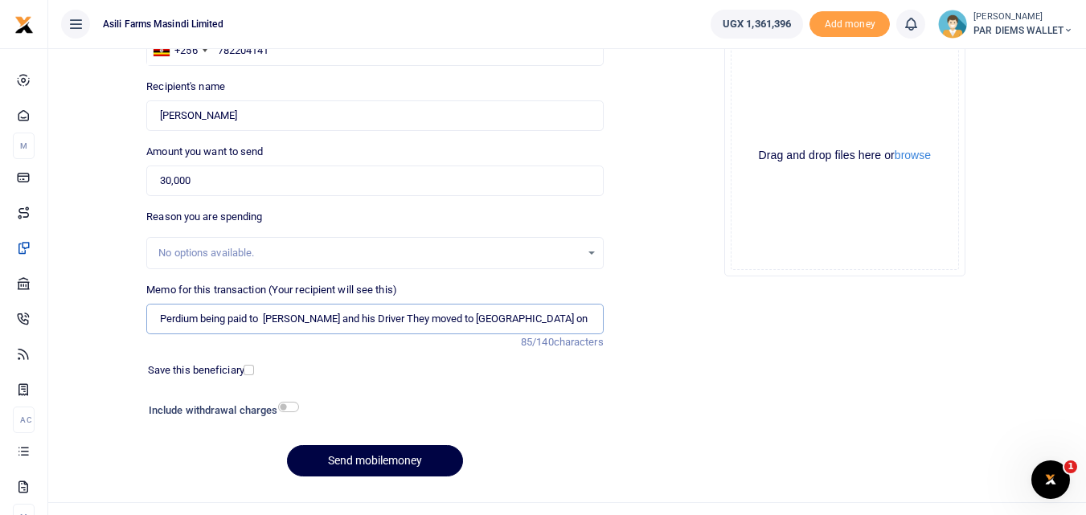
click at [501, 316] on input "Perdium being paid to Vincent and his Driver They moved to Amatheon on Official…" at bounding box center [374, 319] width 456 height 31
click at [572, 322] on input "Perdium being paid to Vincent and his Driver They moved to Amatheon for Officia…" at bounding box center [374, 319] width 456 height 31
type input "Perdium being paid to Vincent and his Driver They moved to Amatheon for Officia…"
click at [819, 103] on div "Drag and drop files here or browse Powered by Uppy" at bounding box center [844, 156] width 228 height 228
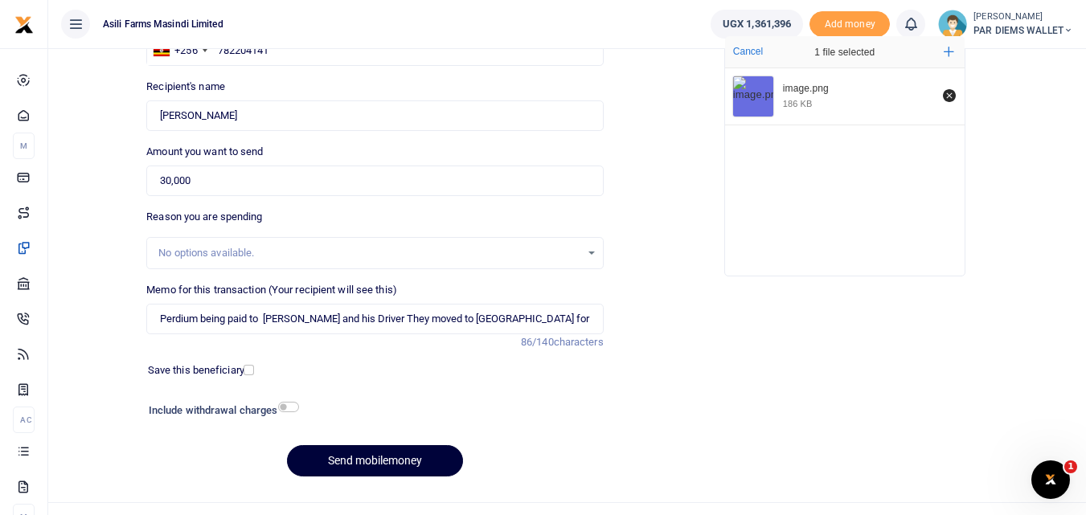
click at [359, 462] on button "Send mobilemoney" at bounding box center [375, 460] width 176 height 31
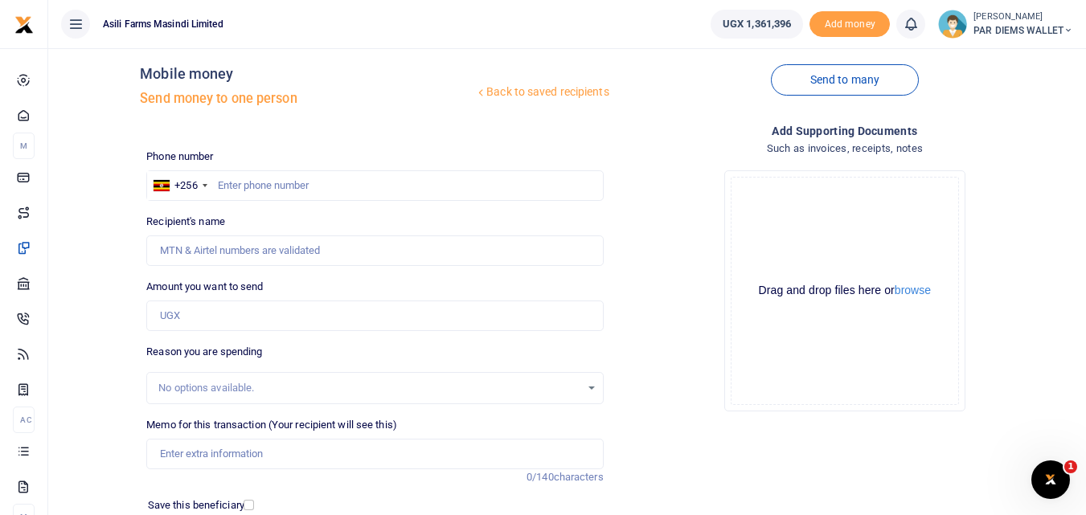
scroll to position [14, 0]
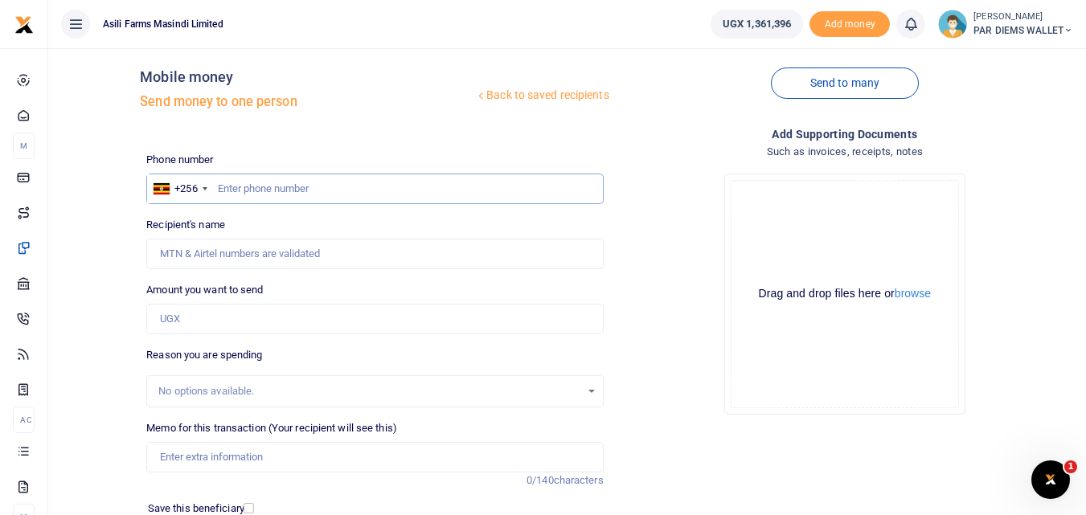
click at [234, 187] on input "text" at bounding box center [374, 189] width 456 height 31
type input "772734474"
type input "[PERSON_NAME]"
type input "772734474"
click at [239, 306] on input "Amount you want to send" at bounding box center [374, 319] width 456 height 31
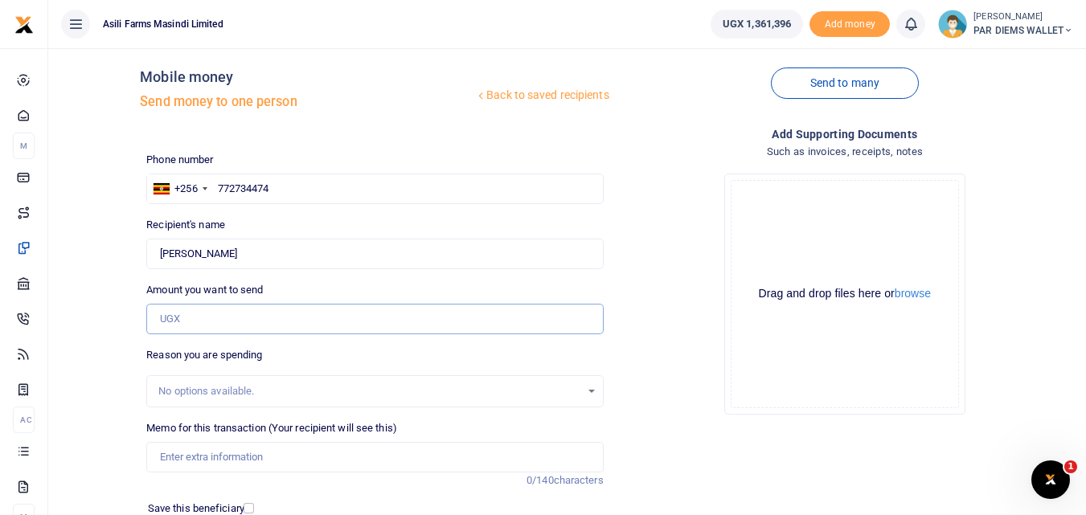
click at [173, 312] on input "Amount you want to send" at bounding box center [374, 319] width 456 height 31
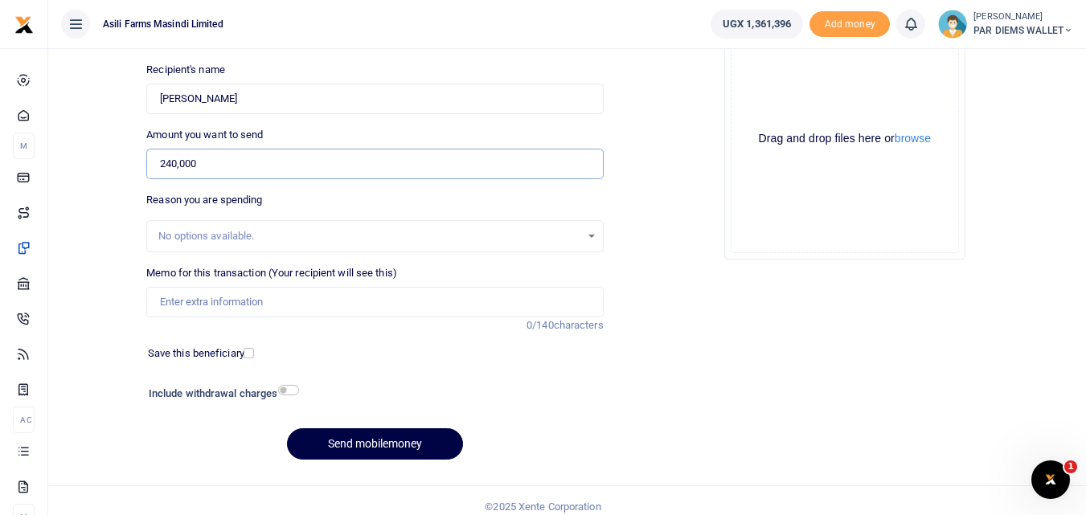
scroll to position [174, 0]
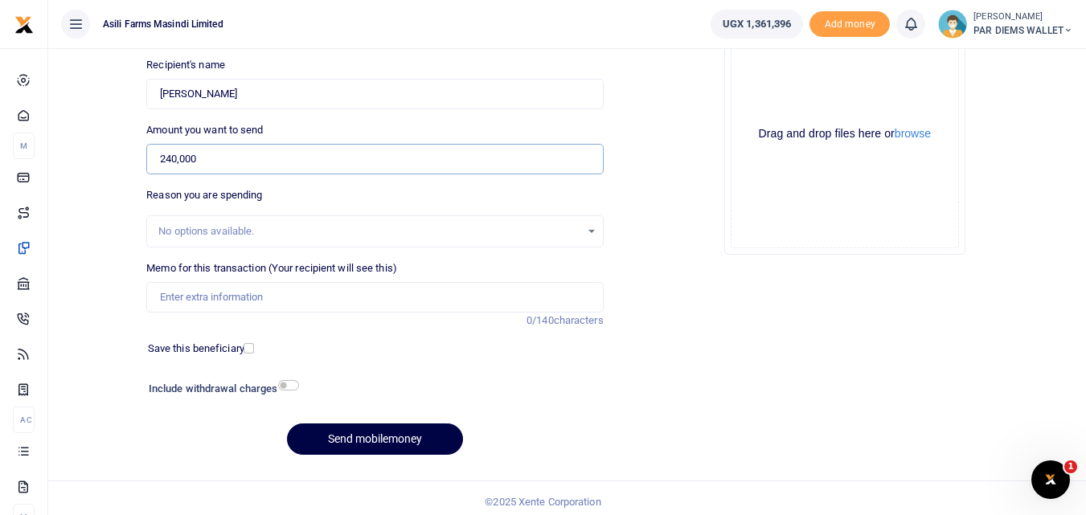
type input "240,000"
click at [198, 295] on input "Memo for this transaction (Your recipient will see this)" at bounding box center [374, 297] width 456 height 31
click at [300, 296] on input "Perdium being paid to" at bounding box center [374, 297] width 456 height 31
click at [382, 309] on input "Perdium being paid to" at bounding box center [374, 297] width 456 height 31
click at [278, 294] on input "Perdium being paid to" at bounding box center [374, 297] width 456 height 31
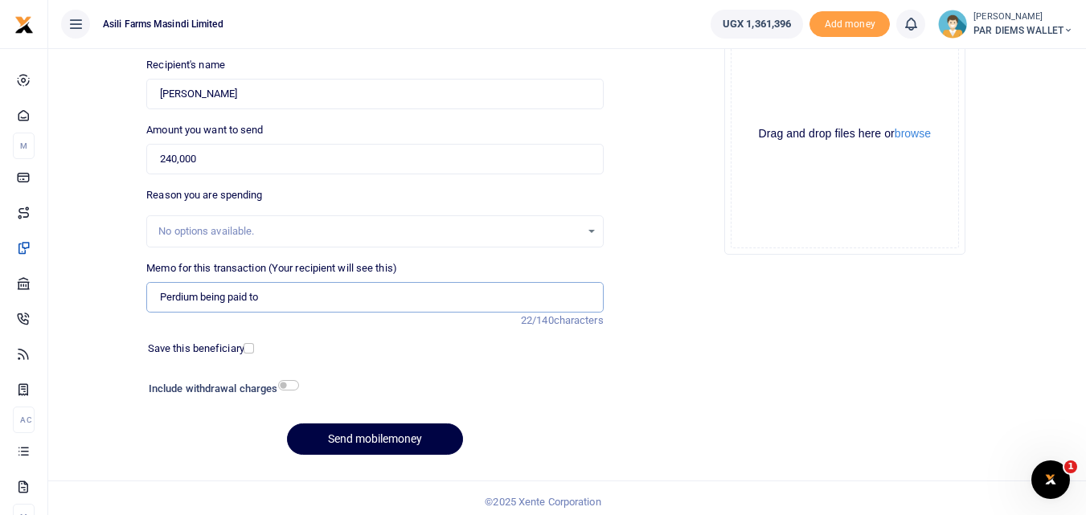
type input "Perdium being paid to"
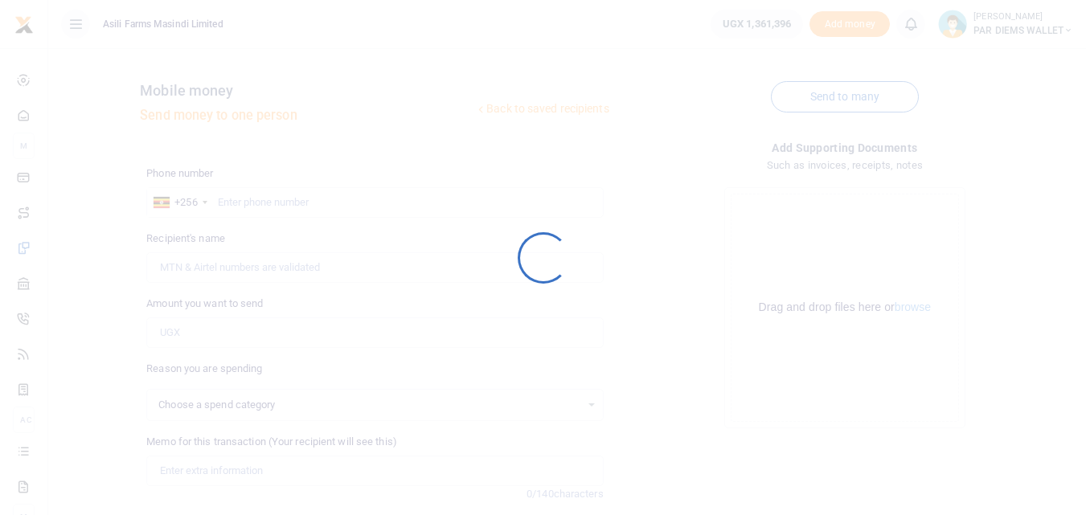
select select
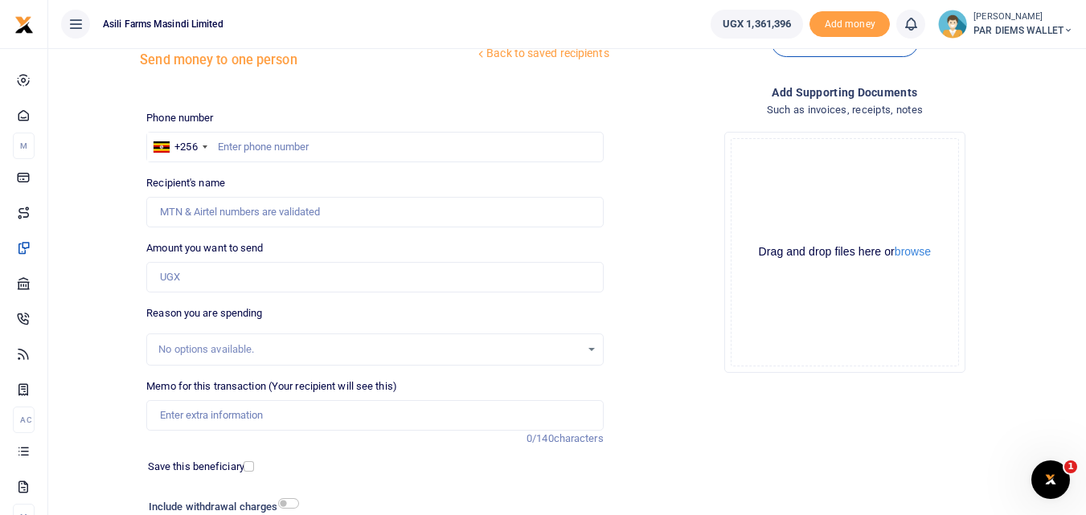
scroll to position [56, 0]
click at [348, 147] on input "text" at bounding box center [374, 146] width 456 height 31
type input "772734474"
type input "[PERSON_NAME]"
type input "772734474"
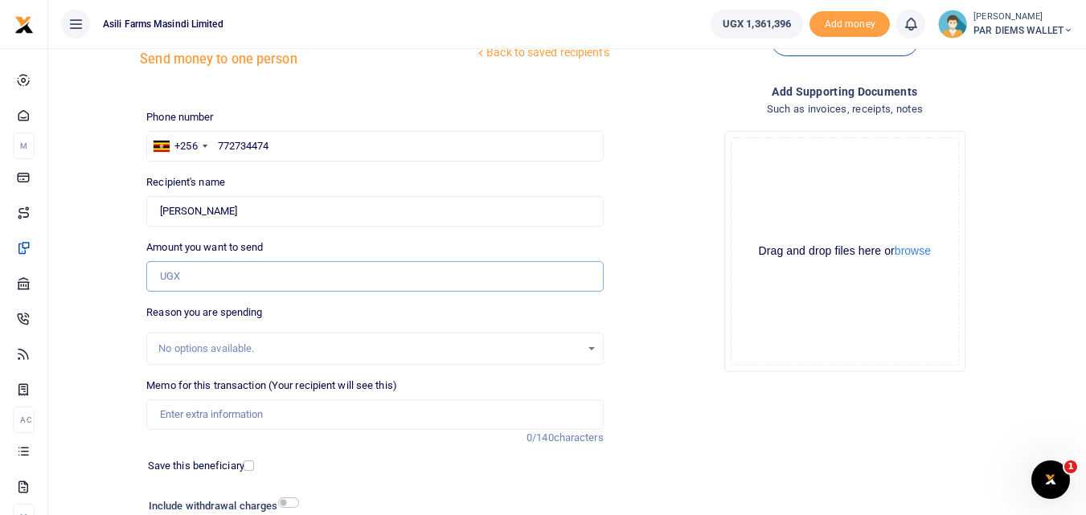
click at [213, 280] on input "Amount you want to send" at bounding box center [374, 276] width 456 height 31
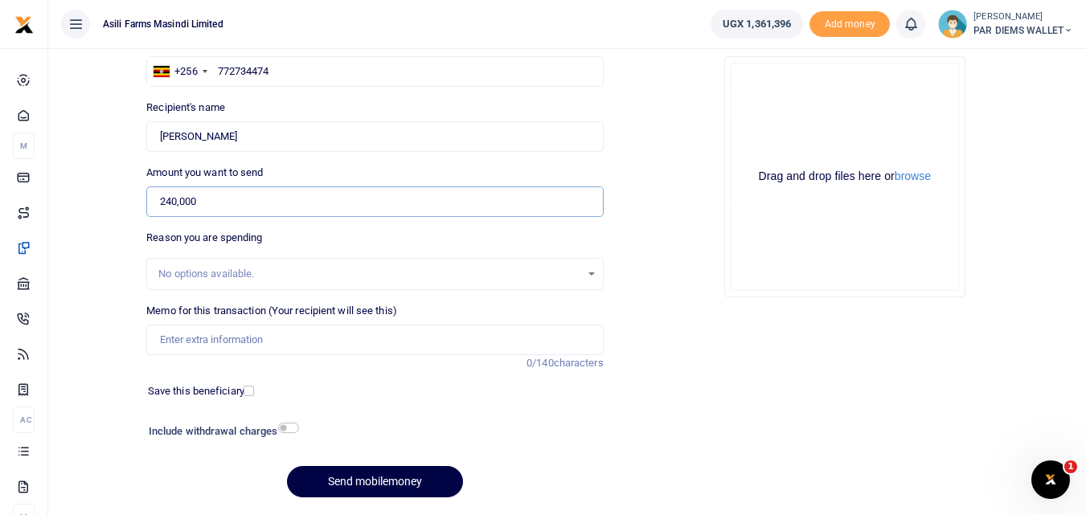
scroll to position [181, 0]
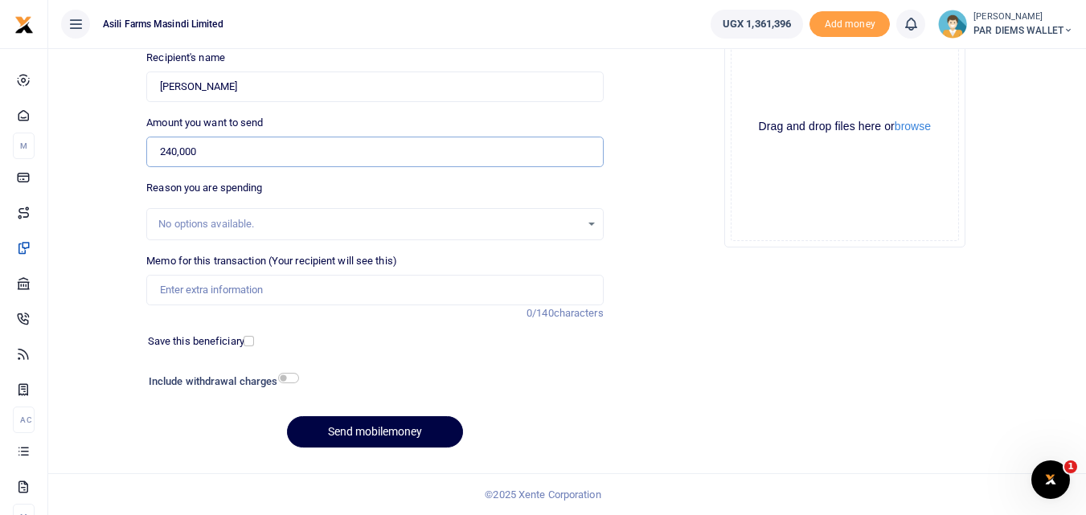
type input "240,000"
click at [253, 298] on input "Memo for this transaction (Your recipient will see this)" at bounding box center [374, 290] width 456 height 31
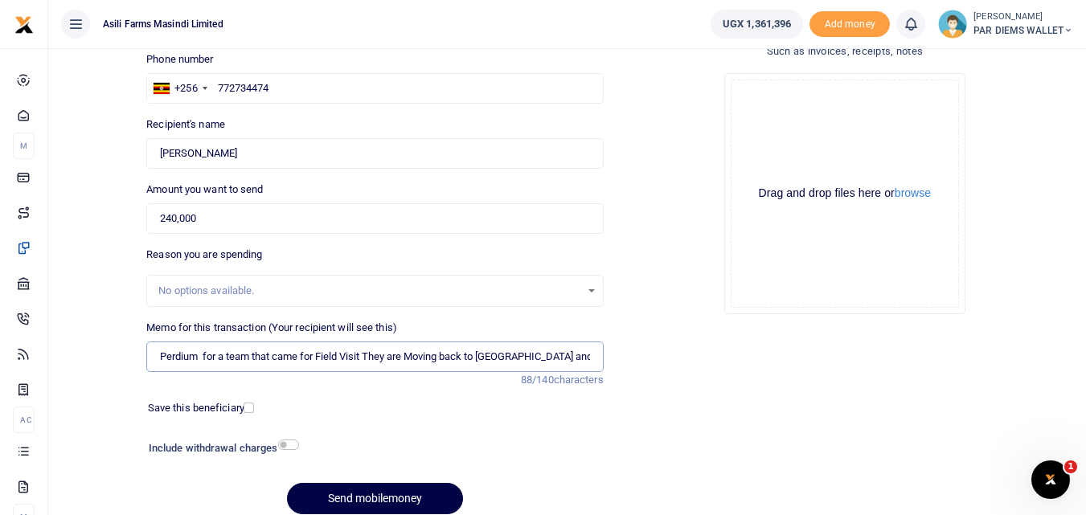
scroll to position [111, 0]
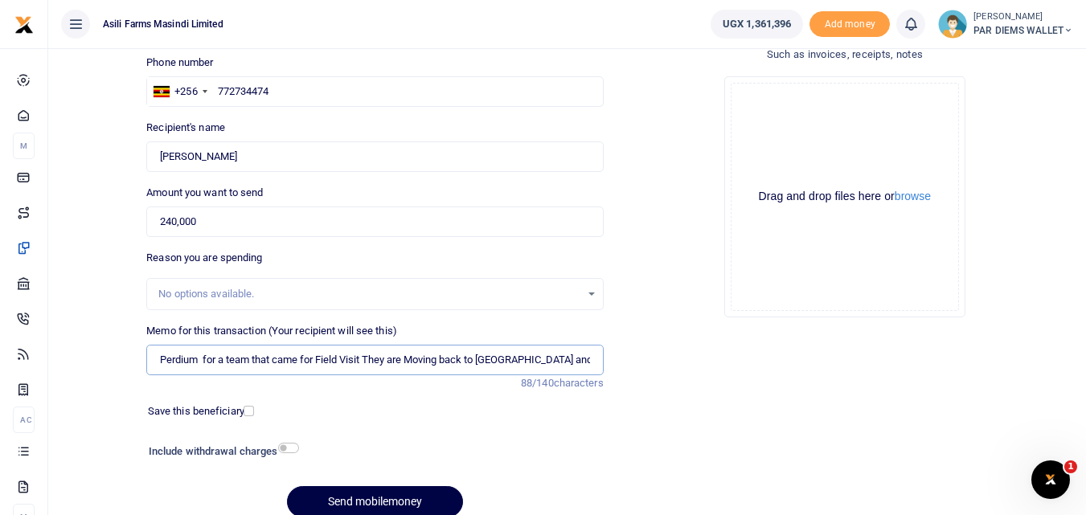
type input "Perdium for a team that came for Field Visit They are Moving back to Kilak and …"
click at [836, 99] on div "Drag and drop files here or browse Powered by Uppy" at bounding box center [844, 197] width 228 height 228
click at [792, 117] on div "Drag and drop files here or browse Powered by Uppy" at bounding box center [844, 197] width 228 height 228
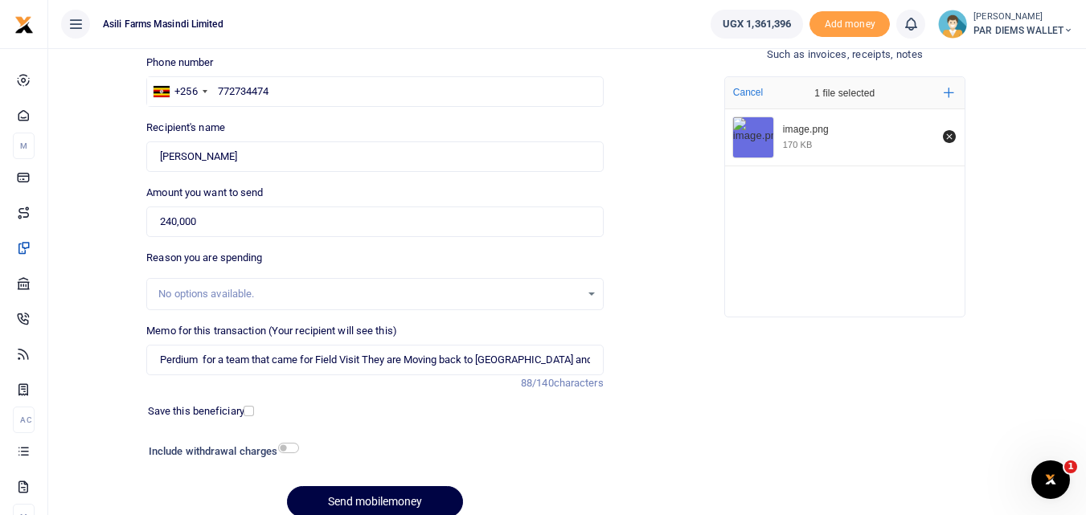
click at [299, 444] on div at bounding box center [434, 453] width 272 height 26
click at [288, 450] on input "checkbox" at bounding box center [288, 448] width 21 height 10
checkbox input "true"
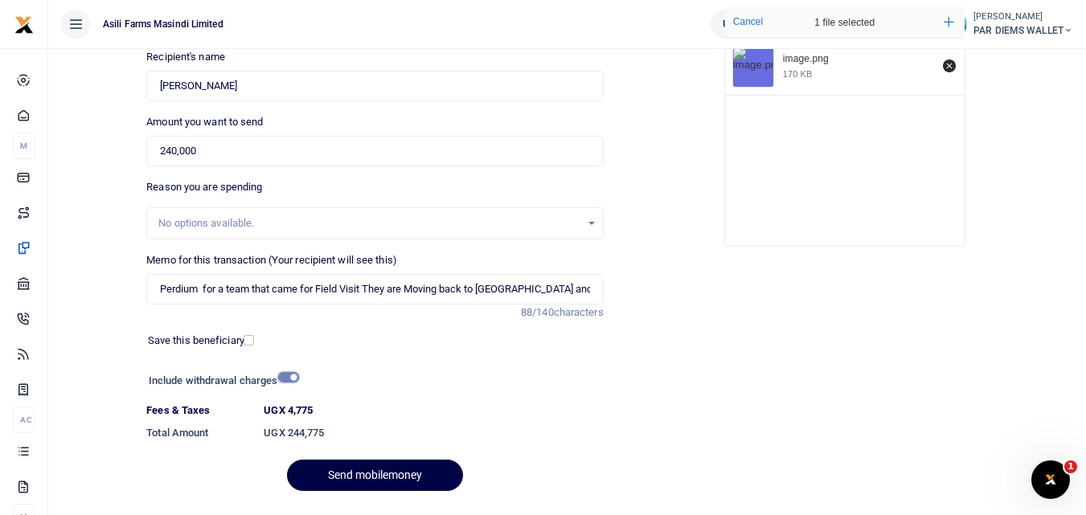
scroll to position [225, 0]
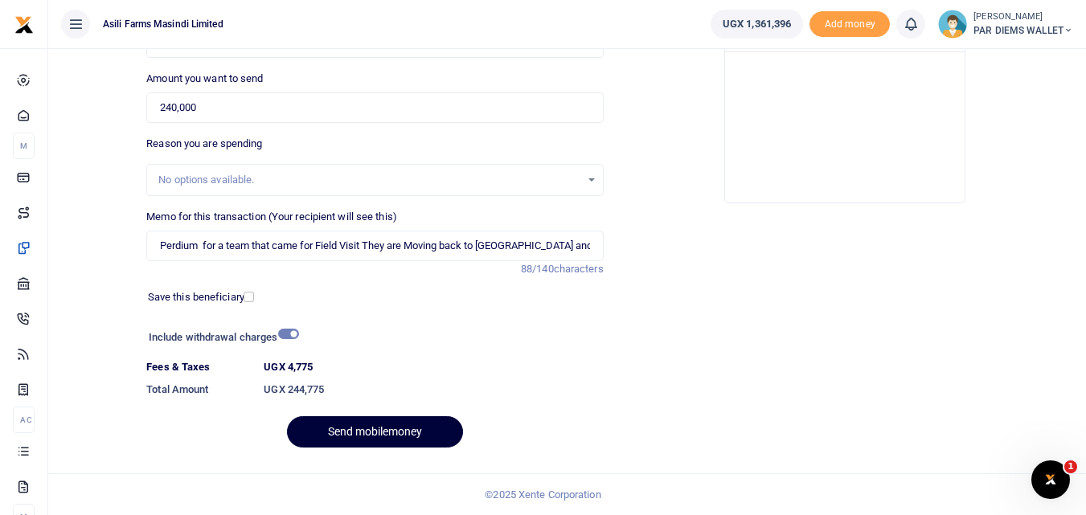
click at [382, 423] on button "Send mobilemoney" at bounding box center [375, 431] width 176 height 31
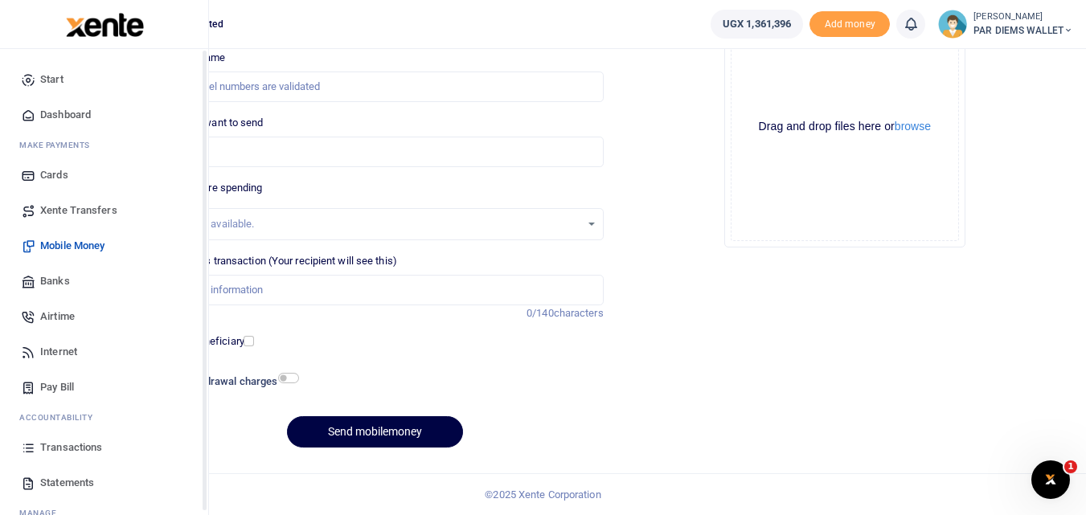
click at [25, 449] on icon at bounding box center [28, 447] width 14 height 14
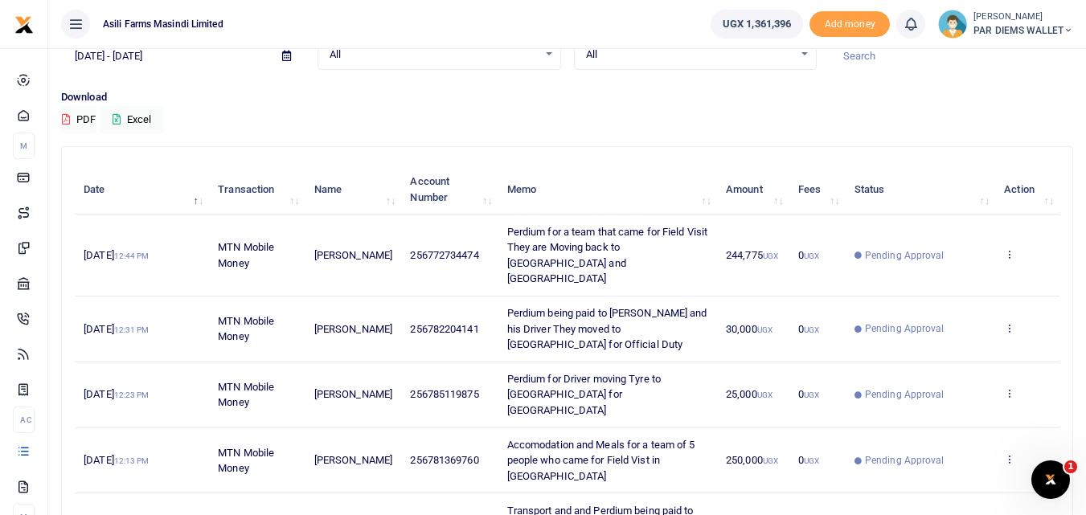
scroll to position [84, 0]
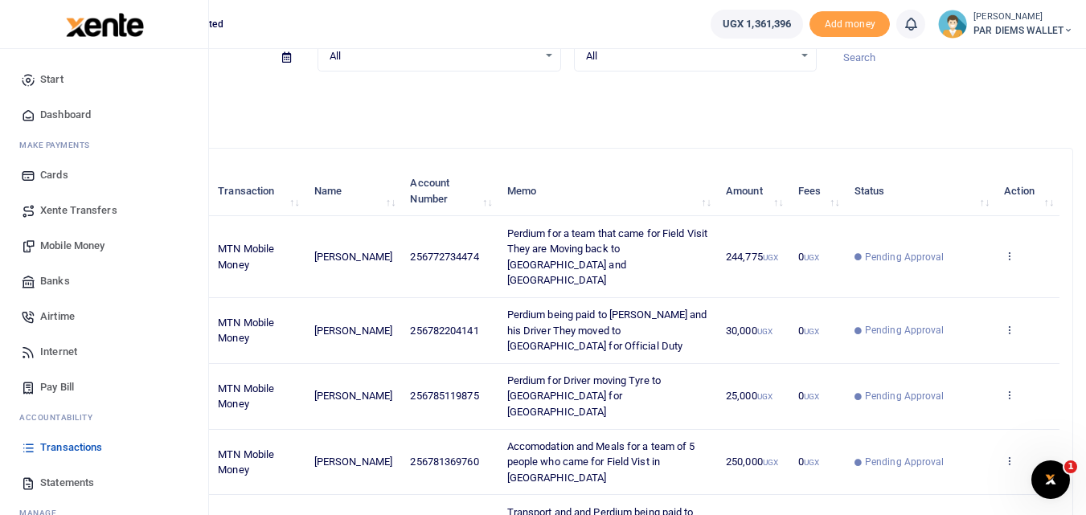
click at [81, 249] on span "Mobile Money" at bounding box center [72, 246] width 64 height 16
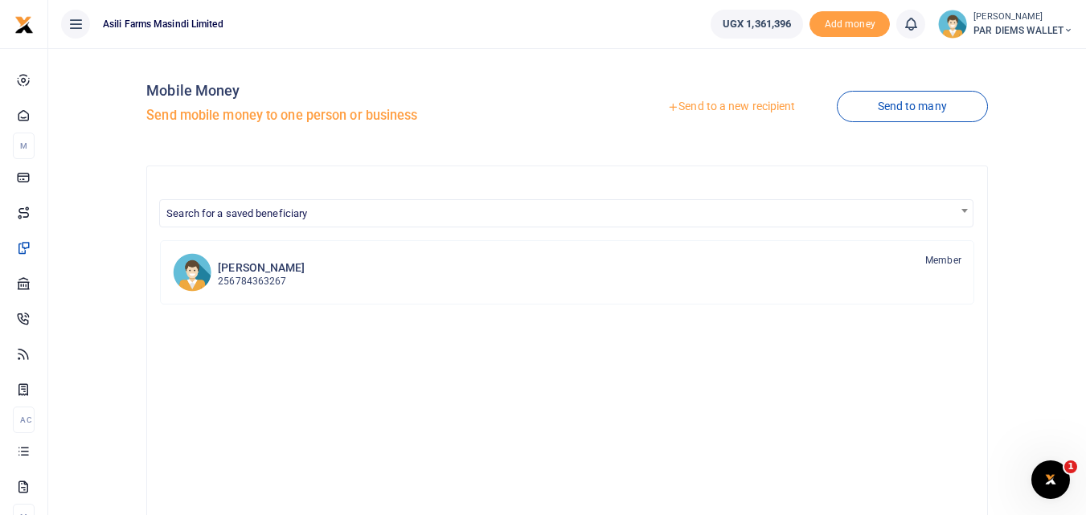
click at [750, 107] on link "Send to a new recipient" at bounding box center [731, 106] width 210 height 29
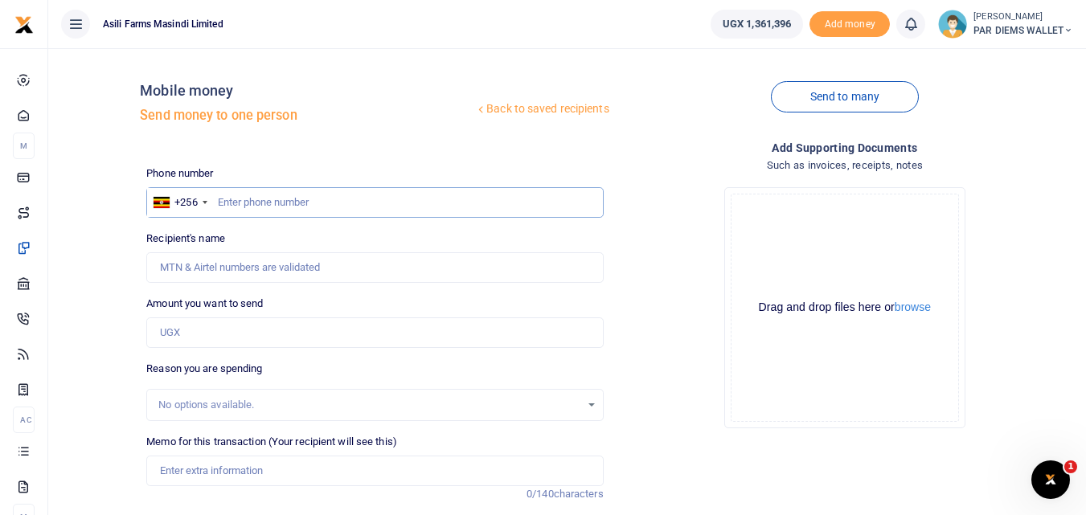
click at [266, 203] on input "text" at bounding box center [374, 202] width 456 height 31
type input "781369760"
type input "Gloria Ngonzi"
type input "781369760"
click at [192, 322] on input "Amount you want to send" at bounding box center [374, 332] width 456 height 31
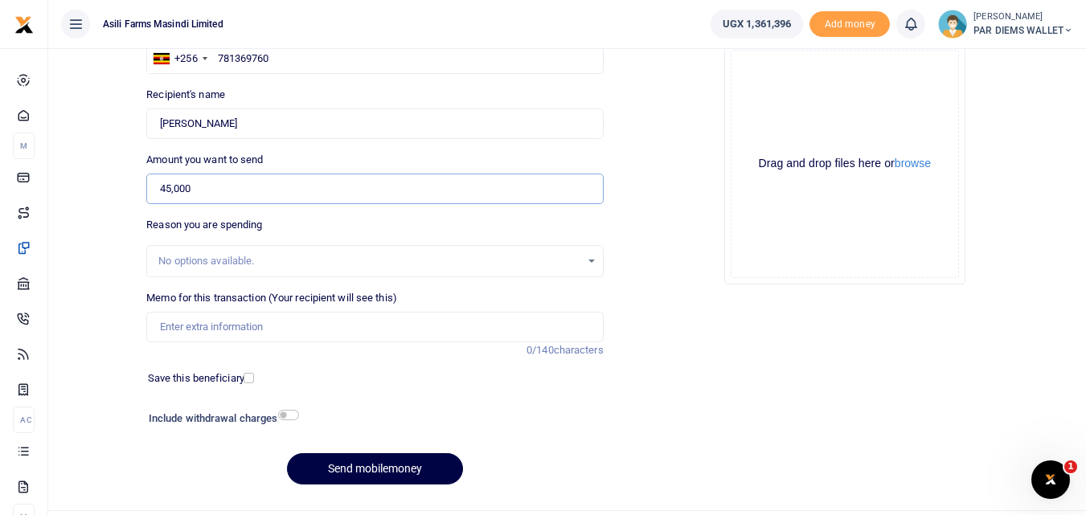
scroll to position [167, 0]
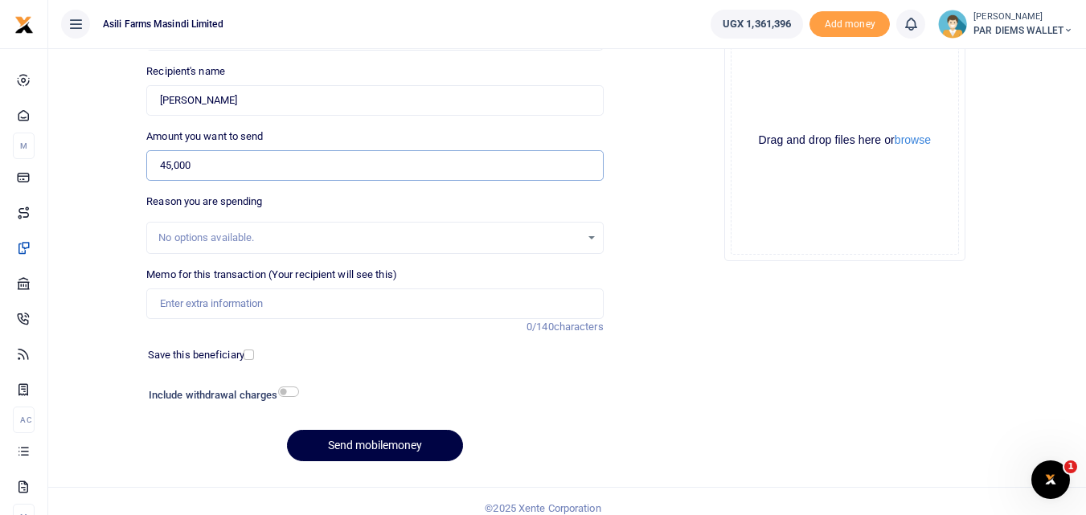
type input "45,000"
click at [274, 288] on input "Memo for this transaction (Your recipient will see this)" at bounding box center [374, 303] width 456 height 31
click at [176, 306] on input "Perdium refund for Kizito and" at bounding box center [374, 303] width 456 height 31
click at [335, 296] on input "Perdium refund for Kizito and" at bounding box center [374, 303] width 456 height 31
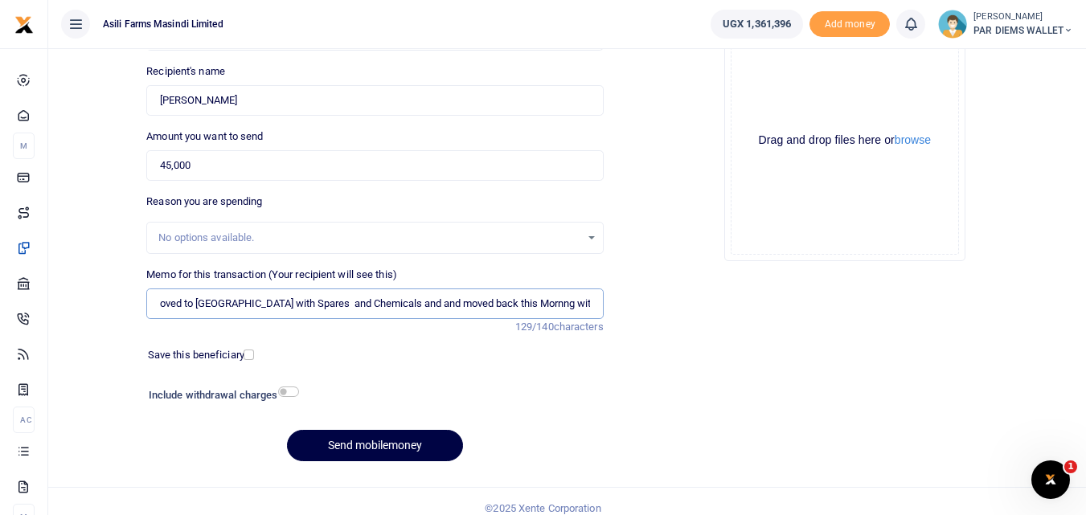
scroll to position [0, 207]
type input "Perdium refund for Kizito and Plumber He moved to Bunyoro with Spares and Chemi…"
click at [808, 104] on div "Drag and drop files here or browse Powered by Uppy" at bounding box center [844, 141] width 228 height 228
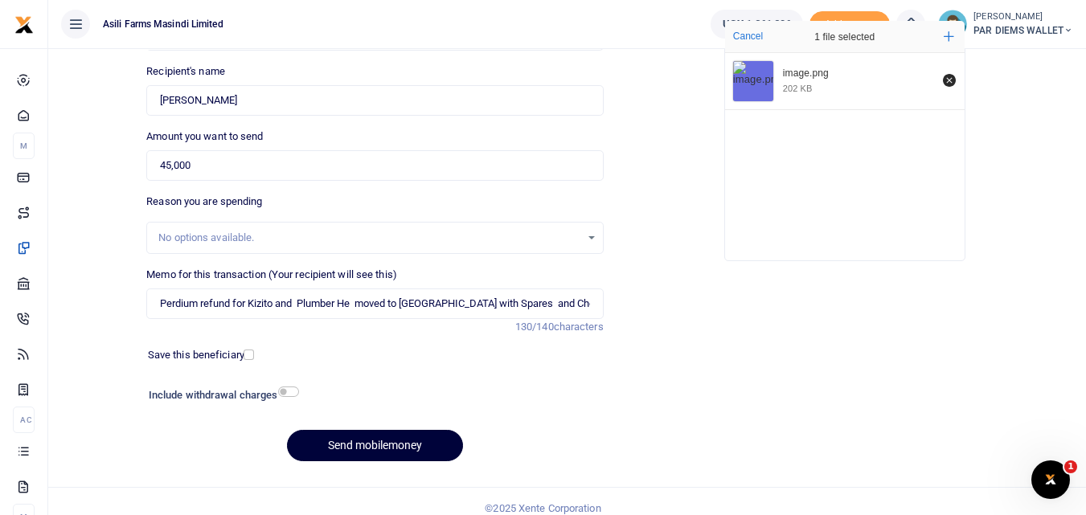
click at [391, 444] on button "Send mobilemoney" at bounding box center [375, 445] width 176 height 31
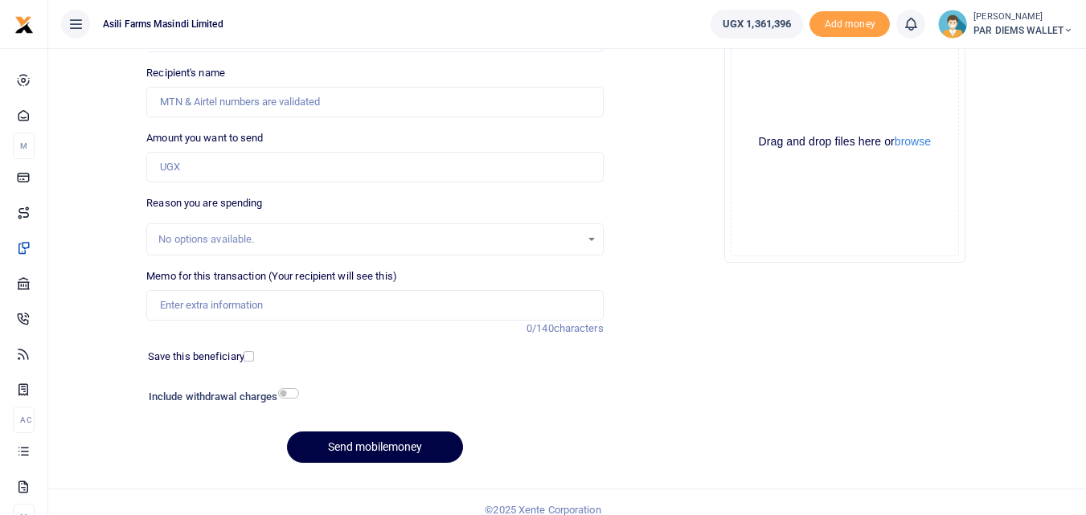
scroll to position [166, 0]
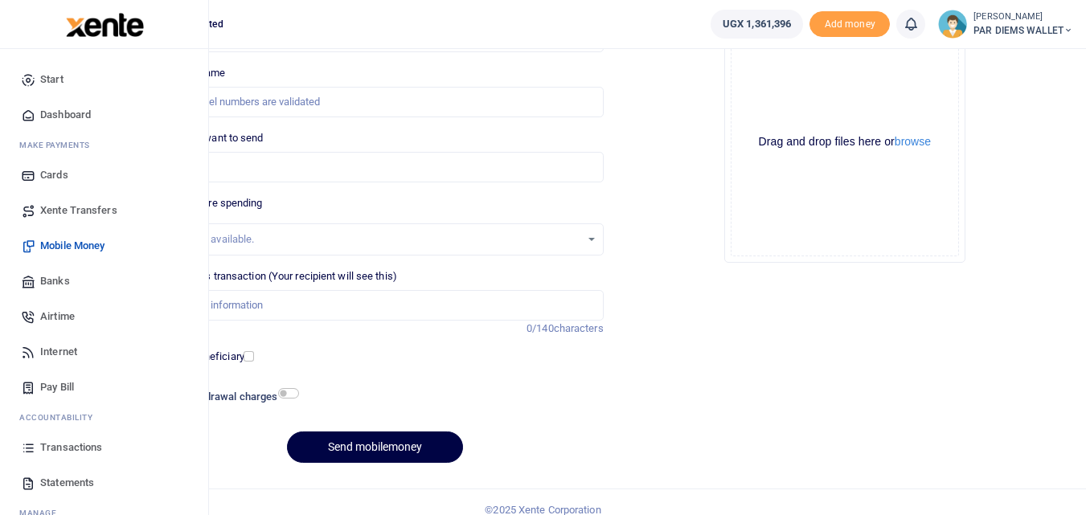
click at [29, 447] on icon at bounding box center [28, 447] width 14 height 14
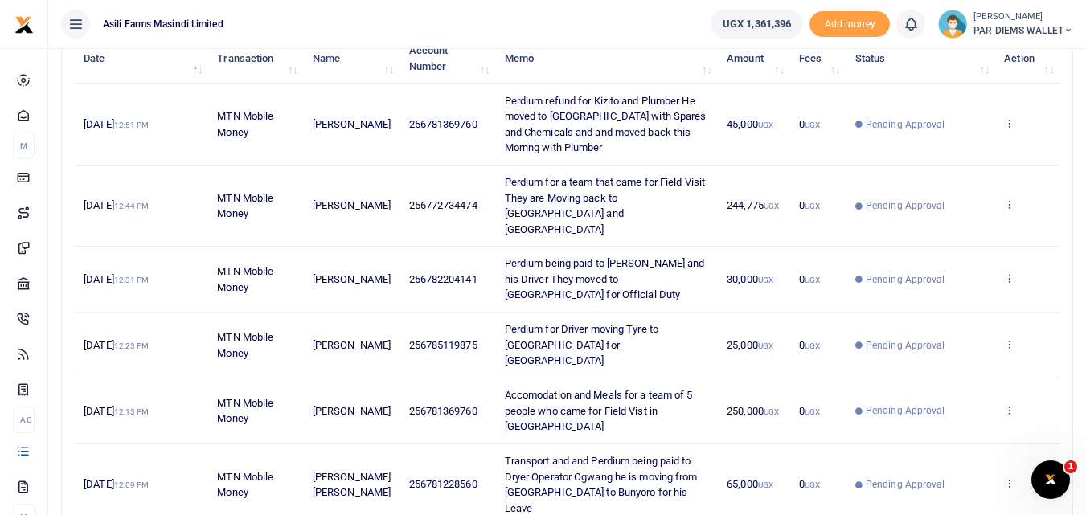
scroll to position [208, 0]
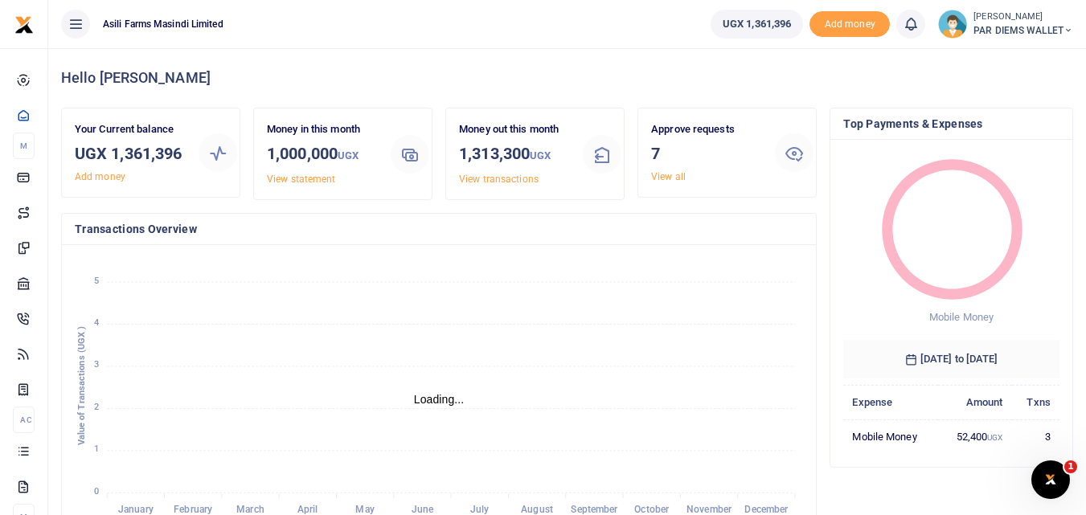
scroll to position [13, 13]
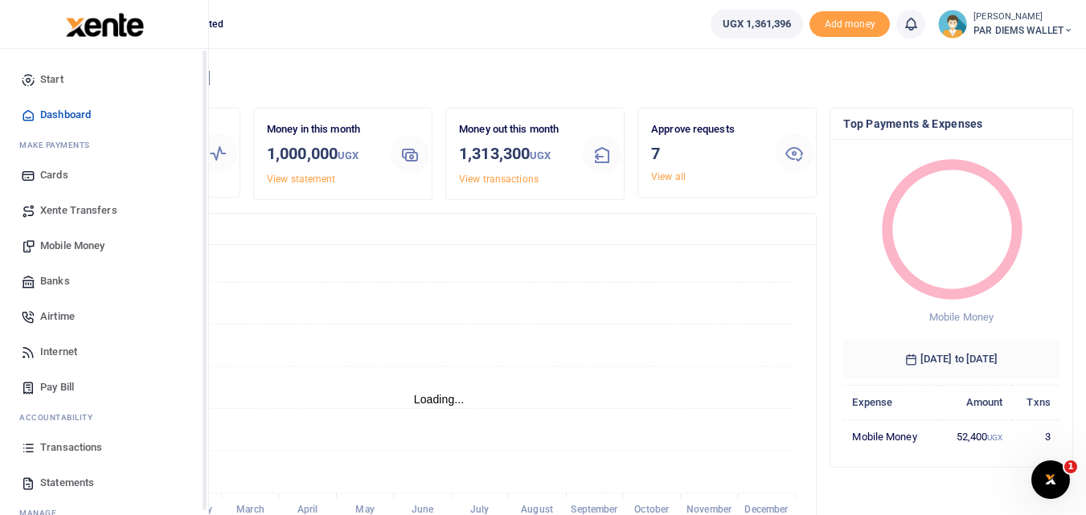
click at [25, 450] on icon at bounding box center [28, 447] width 14 height 14
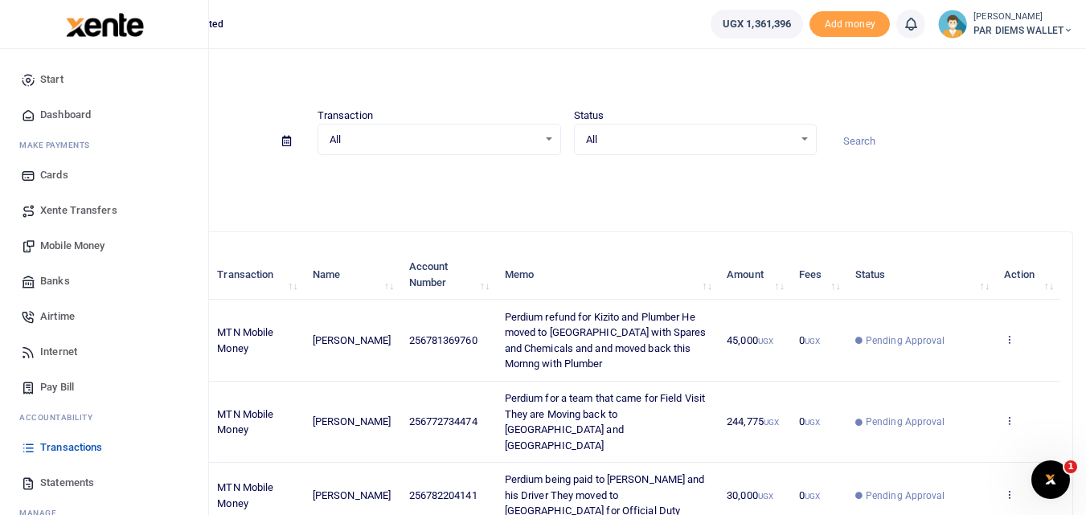
click at [76, 247] on span "Mobile Money" at bounding box center [72, 246] width 64 height 16
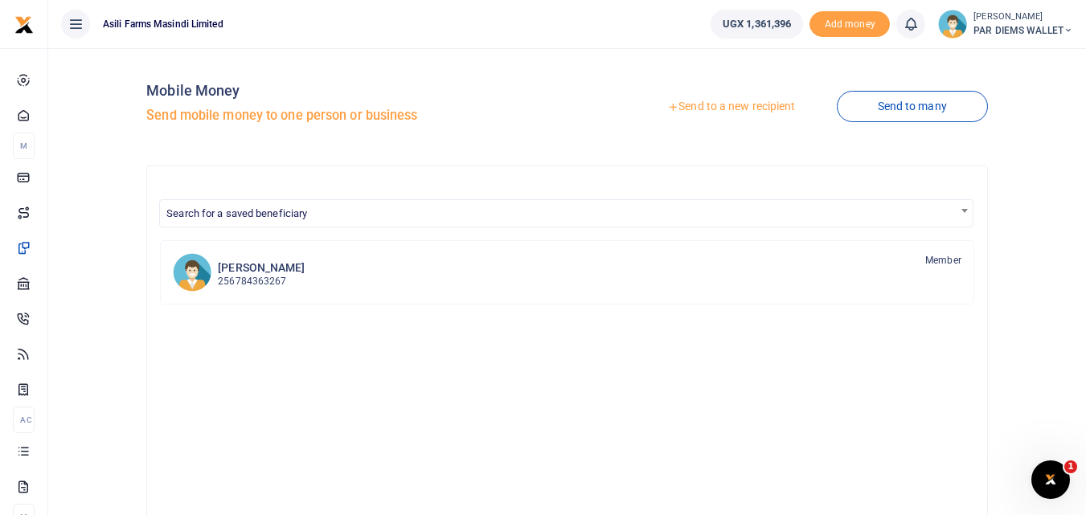
click at [713, 102] on link "Send to a new recipient" at bounding box center [731, 106] width 210 height 29
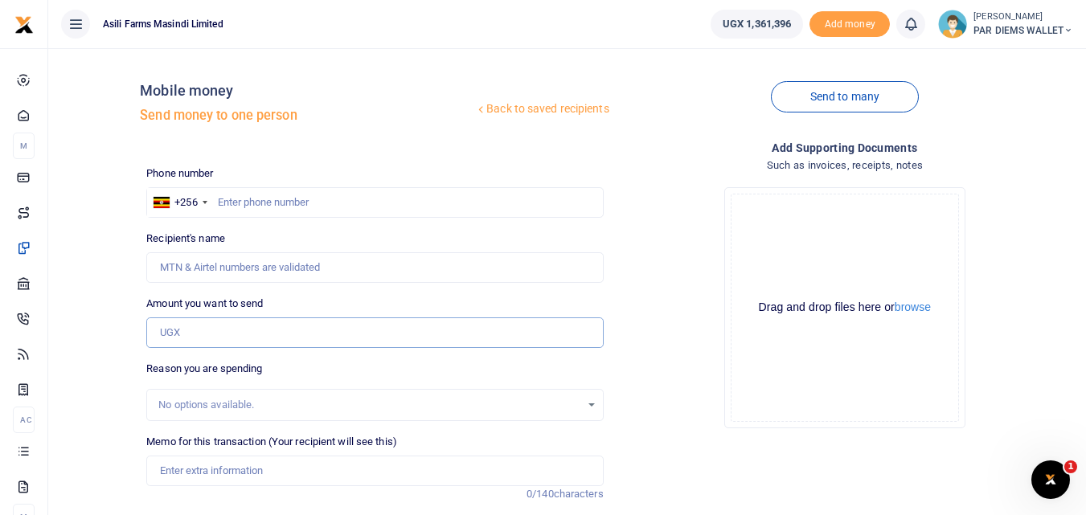
click at [188, 333] on input "Amount you want to send" at bounding box center [374, 332] width 456 height 31
paste input "0784040395."
type input "0784040395."
click at [245, 206] on input "text" at bounding box center [374, 202] width 456 height 31
type input "784040395"
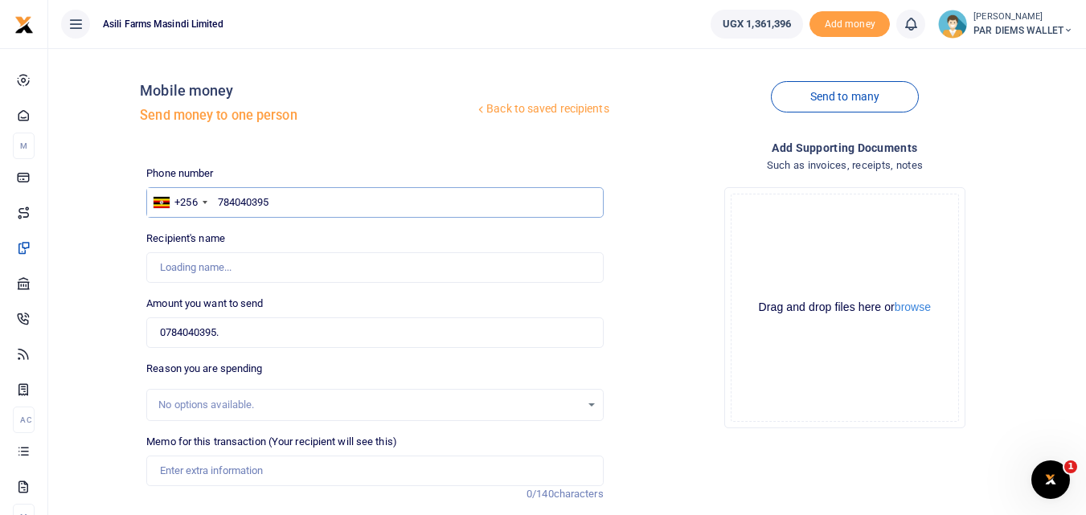
type input "Samuel Mpande"
type input "784040395"
click at [254, 330] on input "0784040395." at bounding box center [374, 332] width 456 height 31
type input "0"
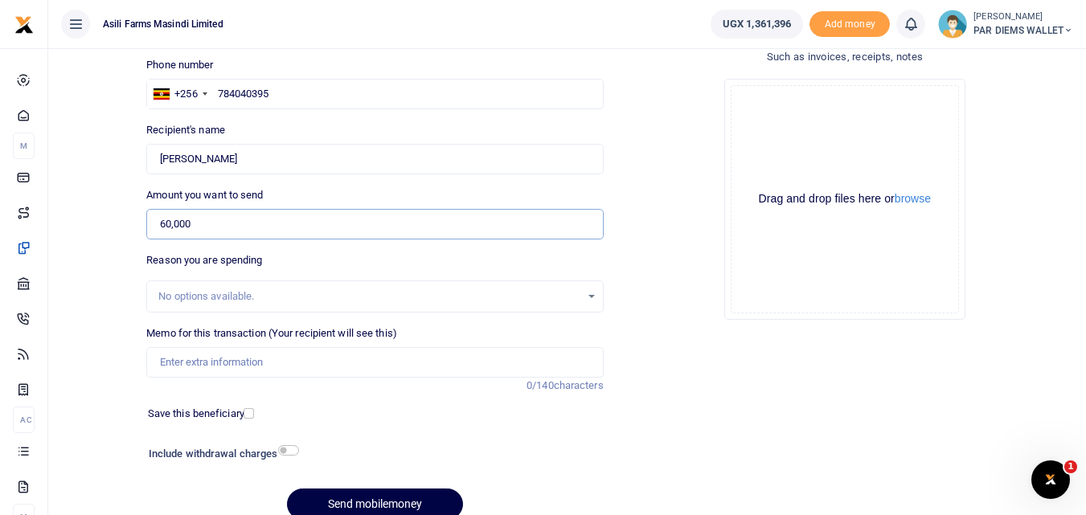
scroll to position [119, 0]
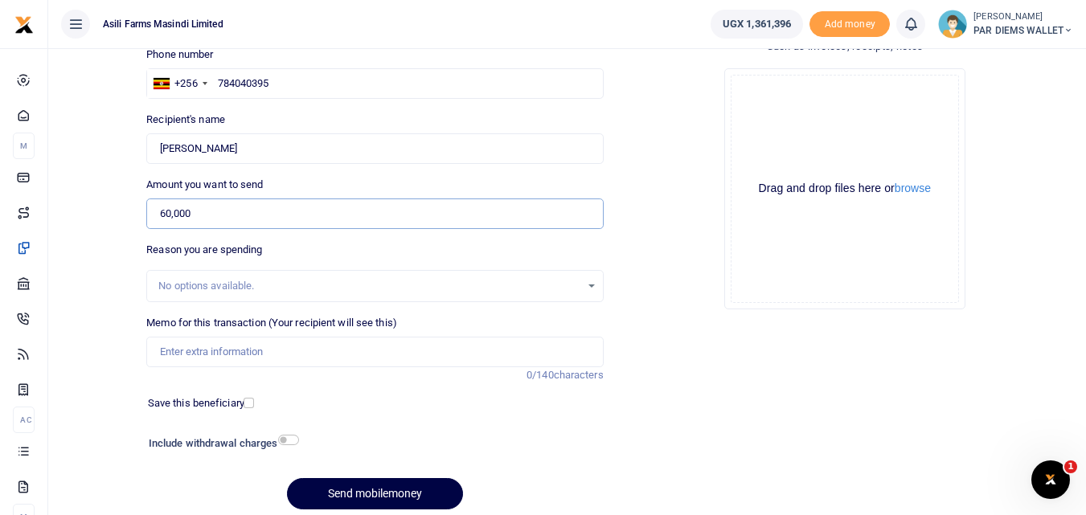
type input "60,000"
click at [234, 346] on input "Memo for this transaction (Your recipient will see this)" at bounding box center [374, 352] width 456 height 31
click at [195, 352] on input "Perdium being paid to Loki and his Driver They" at bounding box center [374, 352] width 456 height 31
click at [419, 348] on input "Perdium x 2 being paid to Loki and his Driver They" at bounding box center [374, 352] width 456 height 31
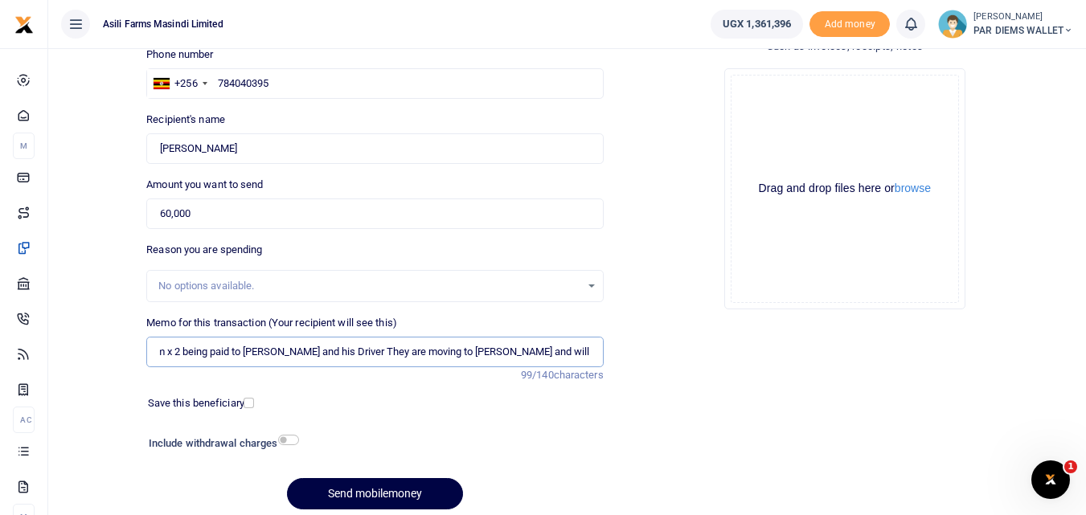
scroll to position [0, 38]
type input "Perdium x 2 being paid to Loki and his Driver They are moving to Kilak and will…"
click at [767, 113] on div "Drag and drop files here or browse Powered by Uppy" at bounding box center [844, 189] width 228 height 228
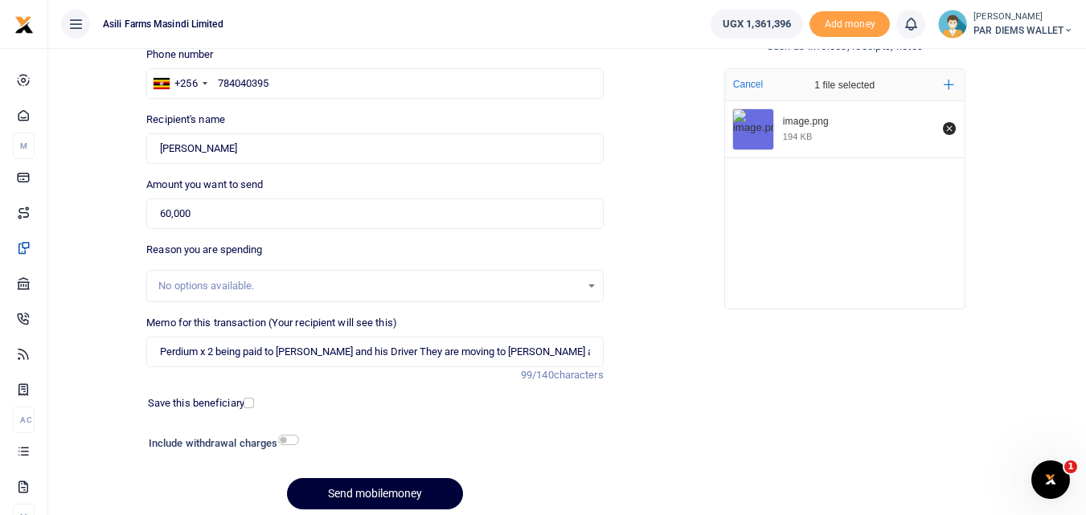
click at [384, 493] on button "Send mobilemoney" at bounding box center [375, 493] width 176 height 31
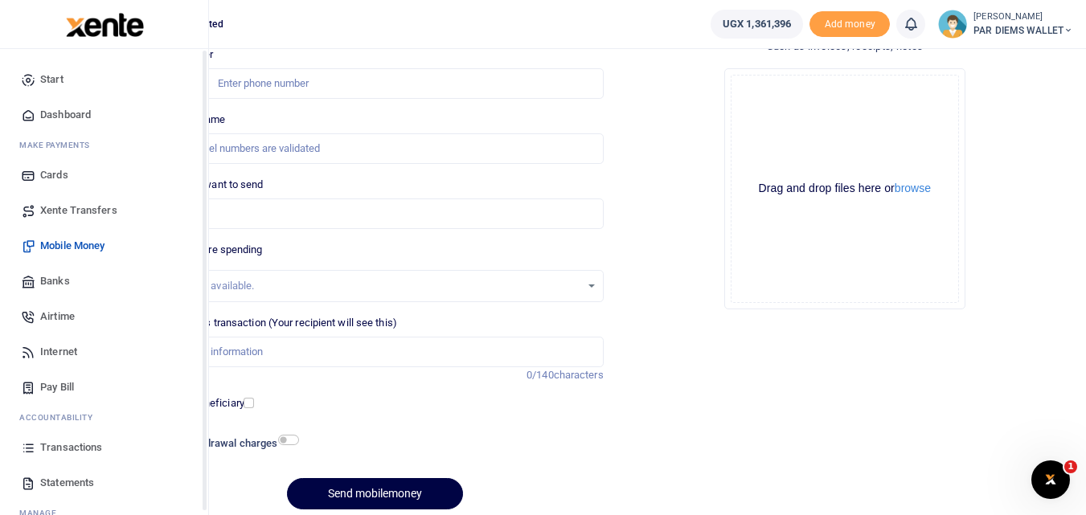
click at [28, 448] on icon at bounding box center [28, 447] width 14 height 14
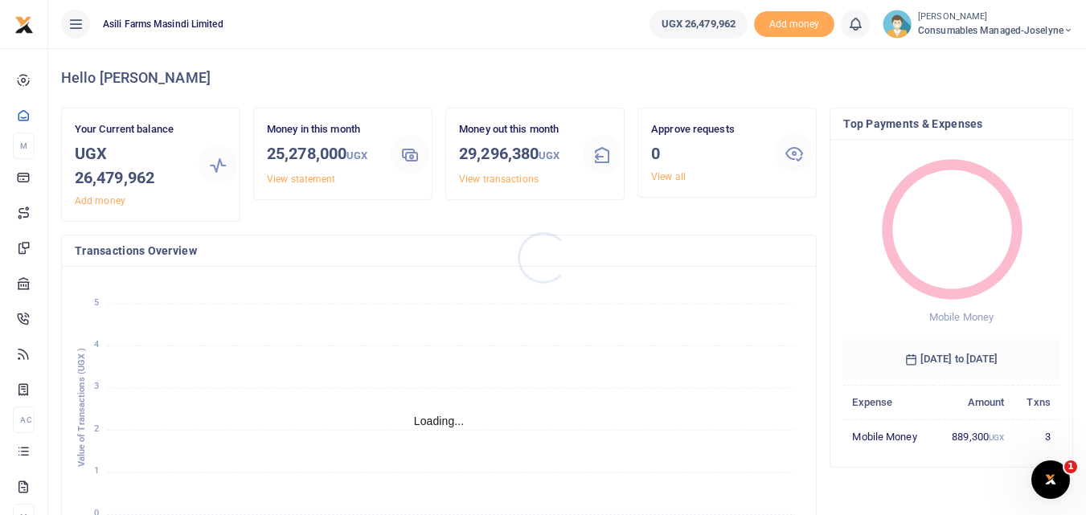
scroll to position [13, 13]
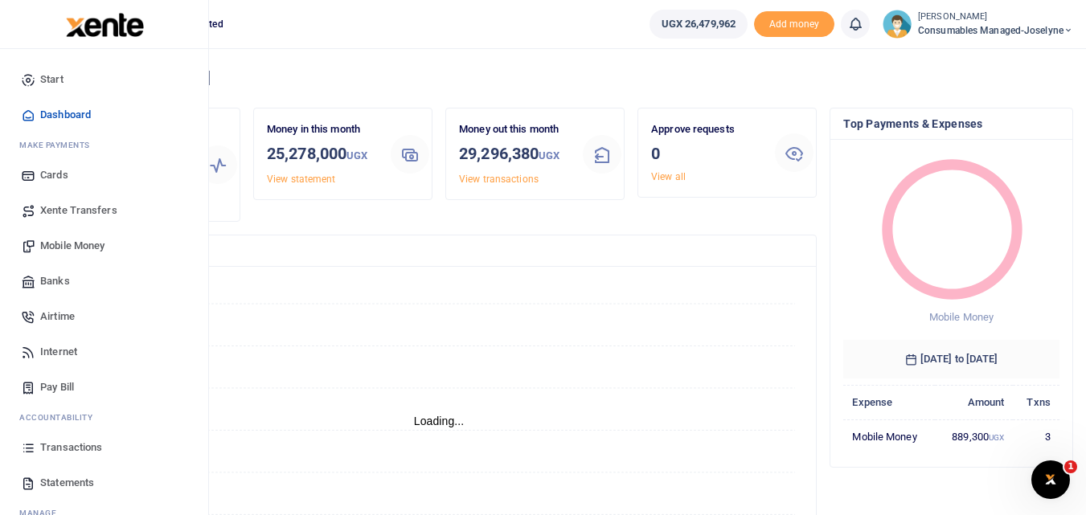
click at [86, 240] on span "Mobile Money" at bounding box center [72, 246] width 64 height 16
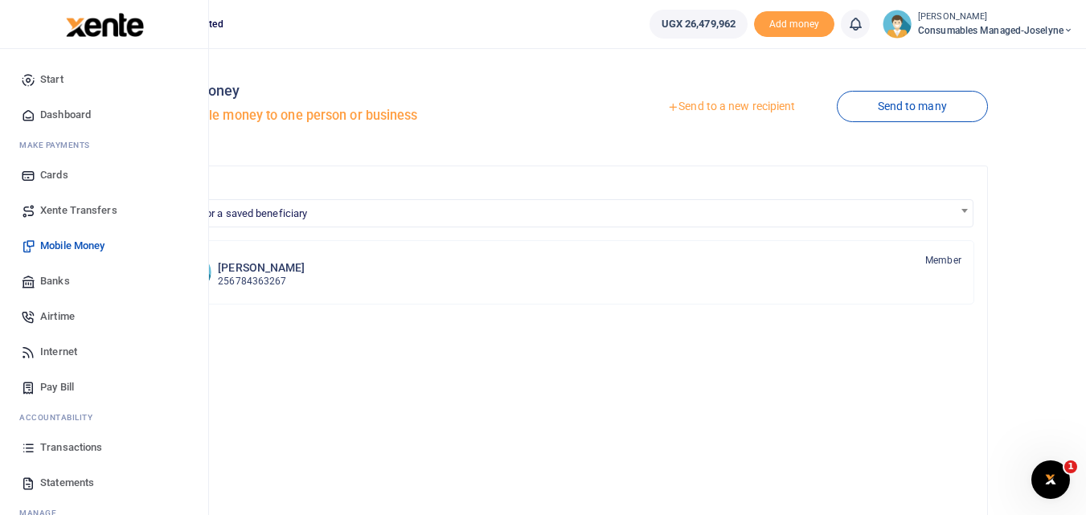
click at [30, 450] on icon at bounding box center [28, 447] width 14 height 14
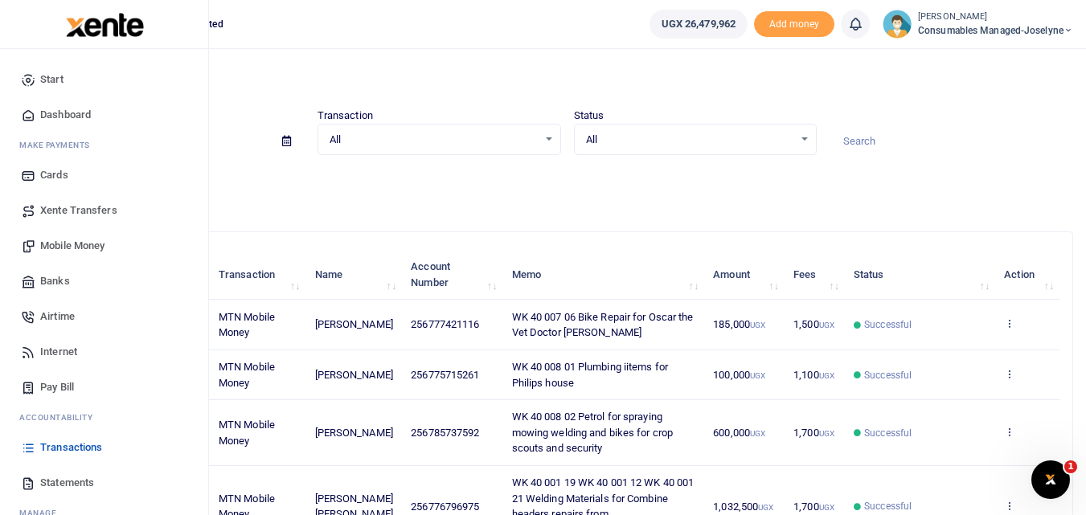
click at [88, 240] on span "Mobile Money" at bounding box center [72, 246] width 64 height 16
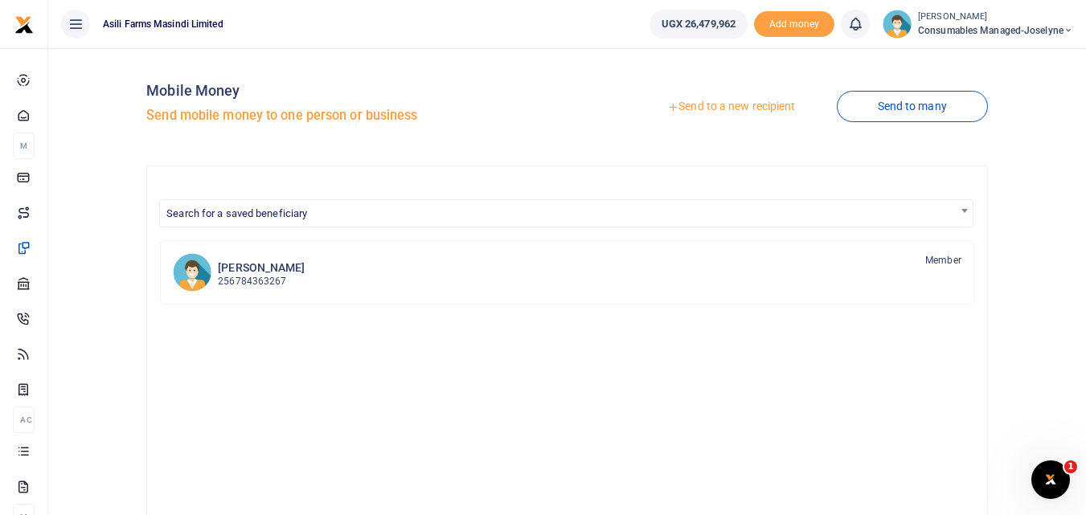
click at [712, 100] on link "Send to a new recipient" at bounding box center [731, 106] width 210 height 29
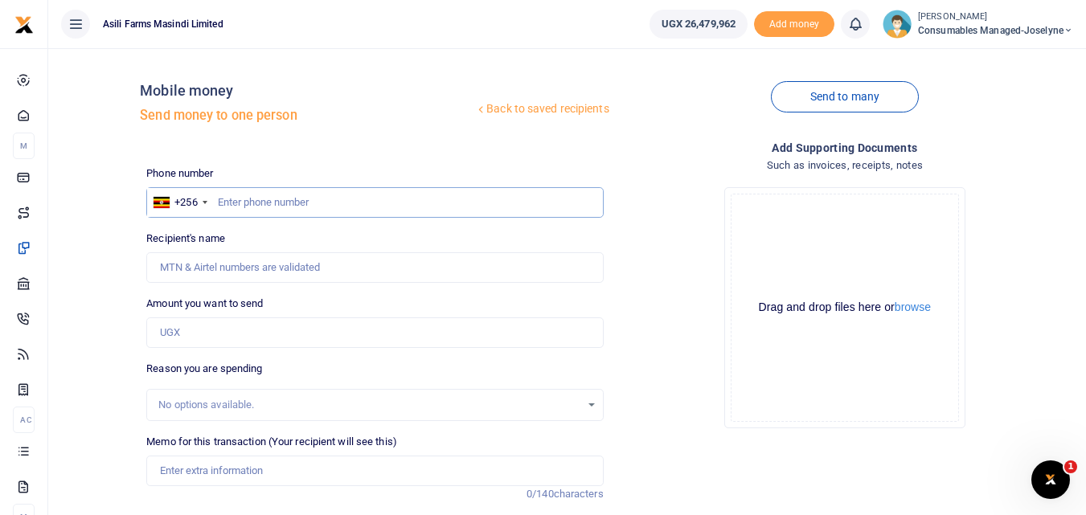
click at [241, 203] on input "text" at bounding box center [374, 202] width 456 height 31
type input "759733736"
type input "[PERSON_NAME]"
type input "759733736"
click at [195, 321] on input "Amount you want to send" at bounding box center [374, 332] width 456 height 31
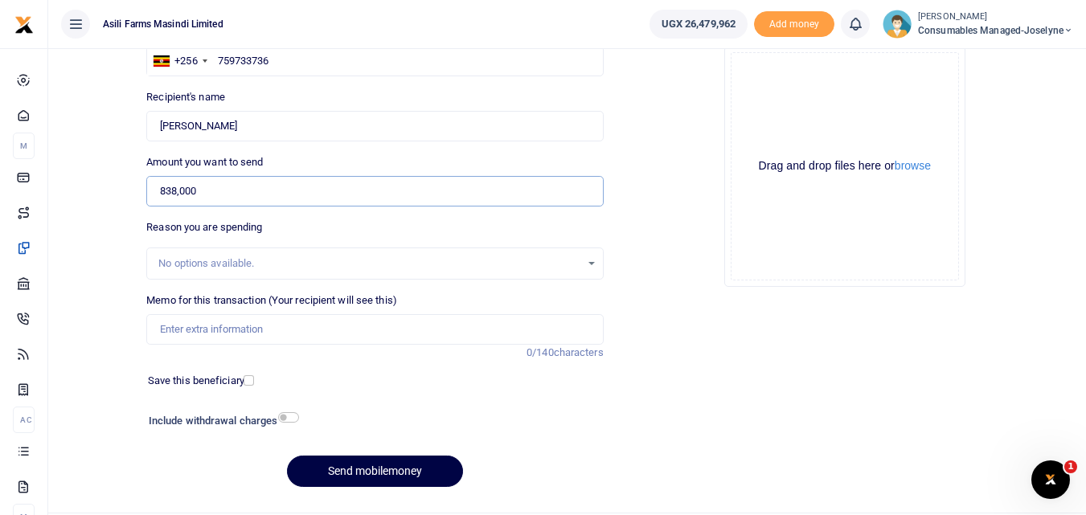
scroll to position [154, 0]
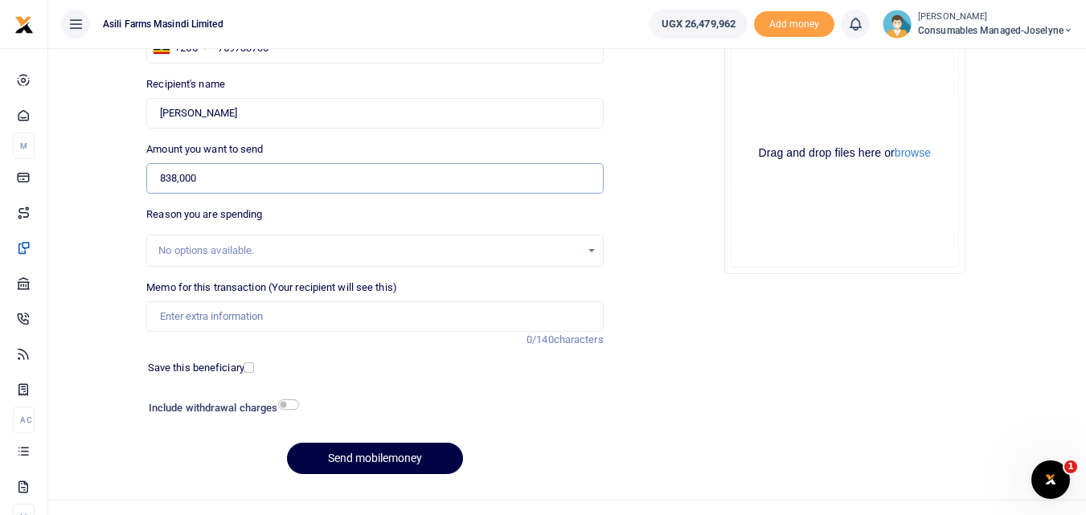
type input "838,000"
click at [227, 326] on input "Memo for this transaction (Your recipient will see this)" at bounding box center [374, 316] width 456 height 31
click at [178, 309] on input "Memo for this transaction (Your recipient will see this)" at bounding box center [374, 316] width 456 height 31
paste input "WK 40 /001 / 24"
click at [255, 317] on input "WK 40 /001 / 24" at bounding box center [374, 316] width 456 height 31
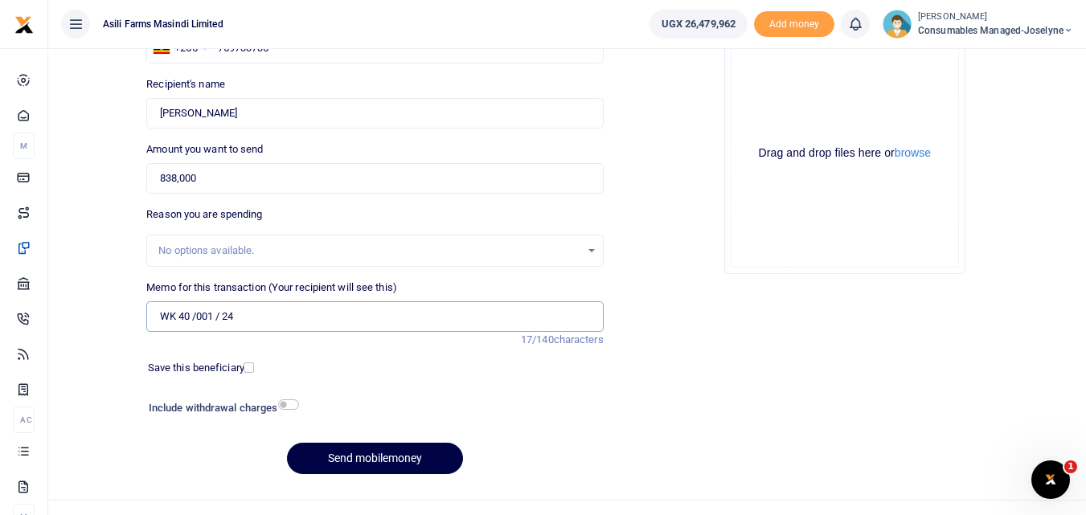
paste input "340,000"
paste input "WK 40 /001 / 12"
click at [307, 317] on input "WK 40 /001 / 24 WK 40 /001 / 12 Bolts for general Maintenance" at bounding box center [374, 316] width 456 height 31
click at [468, 311] on input "WK 40 001 24 WK 40 001 12 Bolts for general Maintenance" at bounding box center [374, 316] width 456 height 31
type input "WK 40 001 24 WK 40 001 12 Bolts for Combine Repairs"
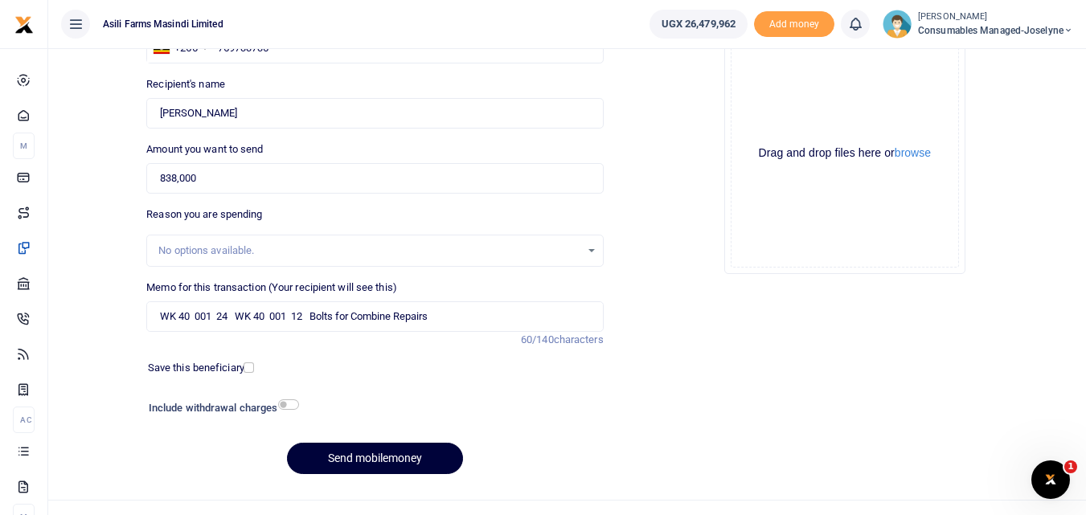
click at [391, 453] on button "Send mobilemoney" at bounding box center [375, 458] width 176 height 31
